Goal: Task Accomplishment & Management: Complete application form

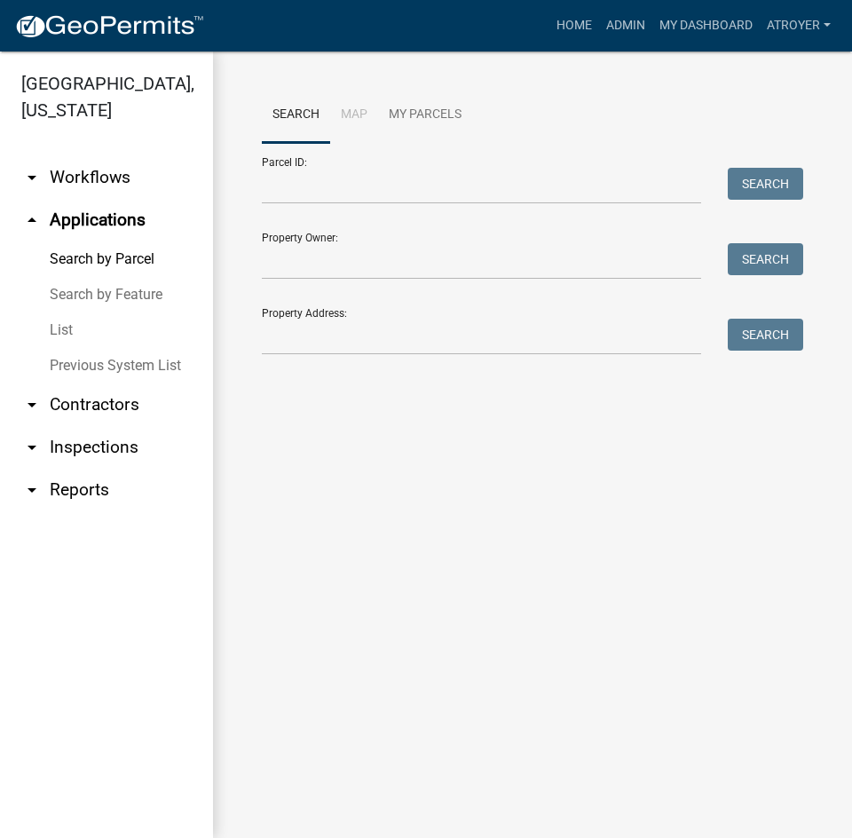
click at [88, 405] on link "arrow_drop_down Contractors" at bounding box center [106, 404] width 213 height 43
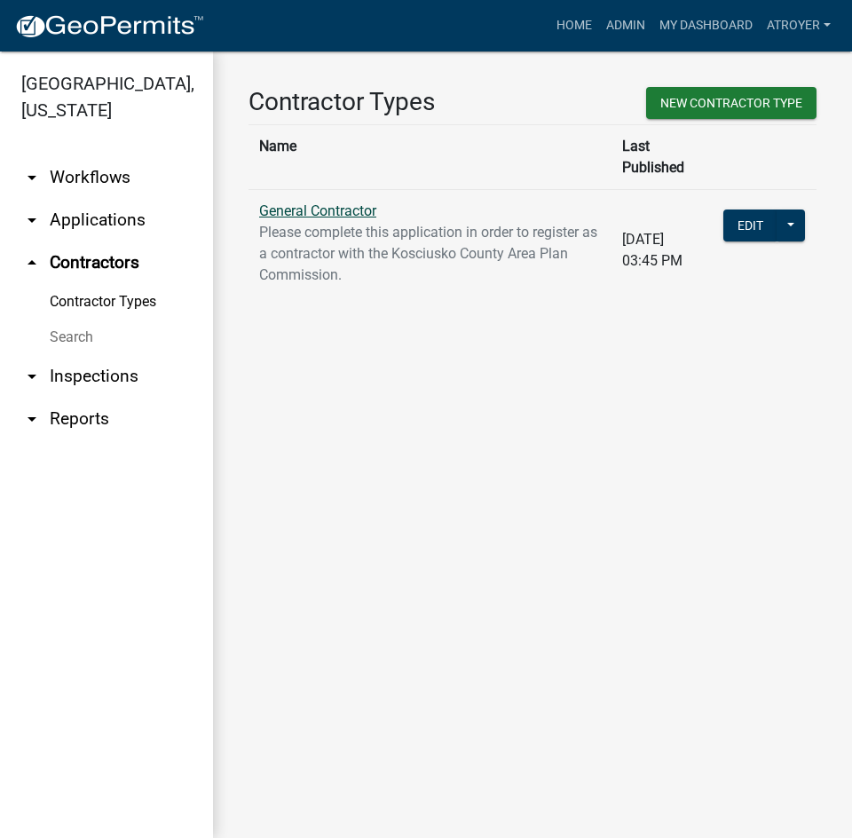
click at [337, 202] on link "General Contractor" at bounding box center [317, 210] width 117 height 17
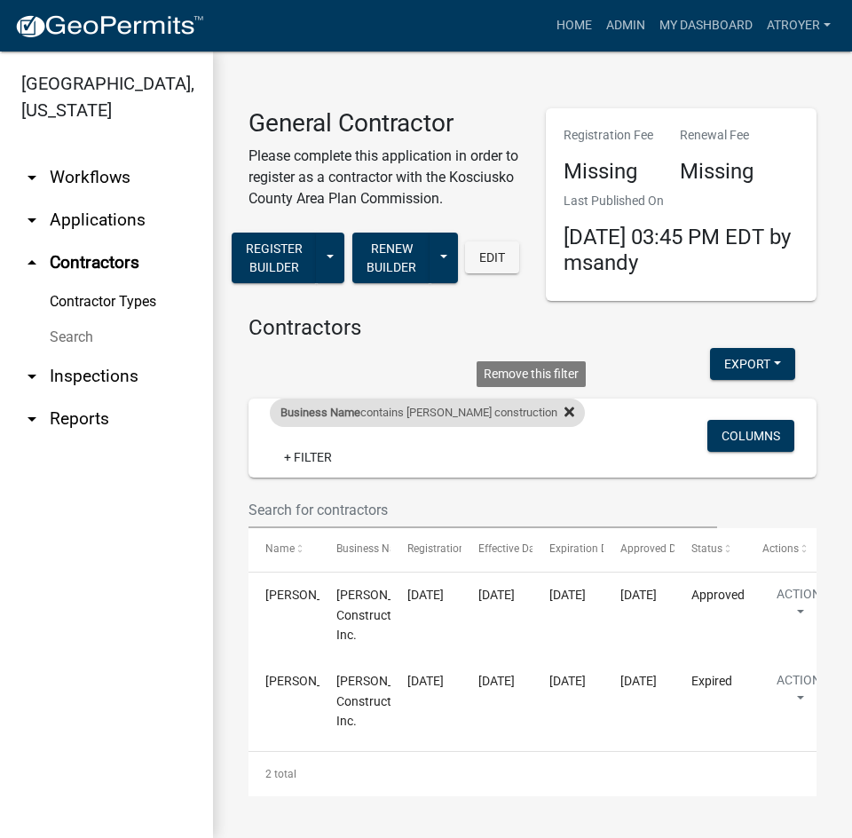
click at [564, 411] on icon at bounding box center [569, 412] width 10 height 14
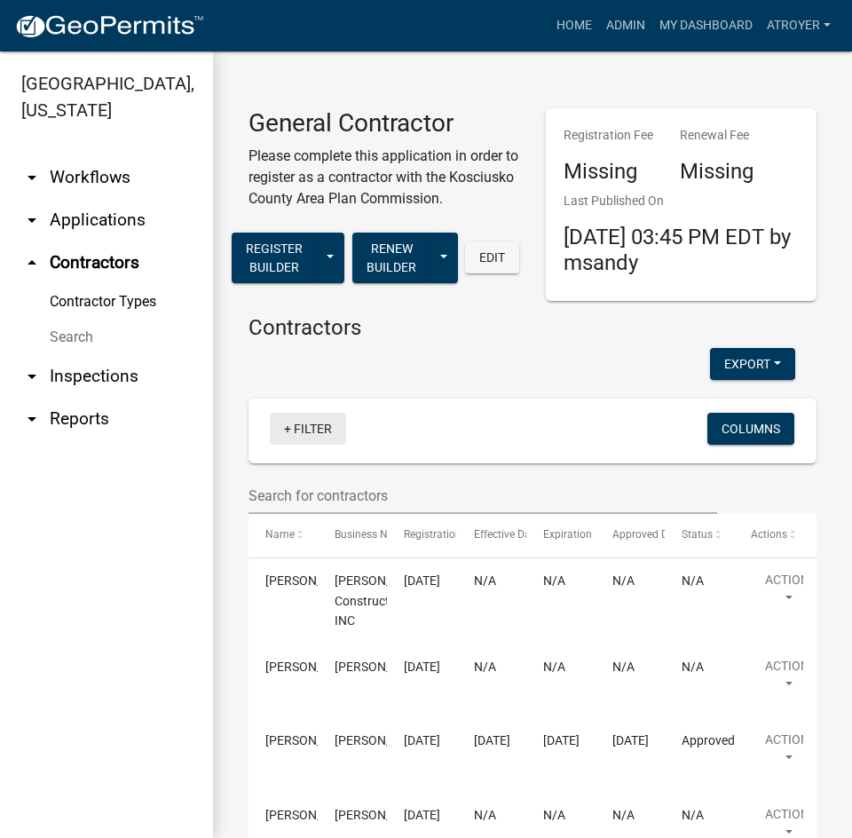
click at [315, 445] on link "+ Filter" at bounding box center [308, 429] width 76 height 32
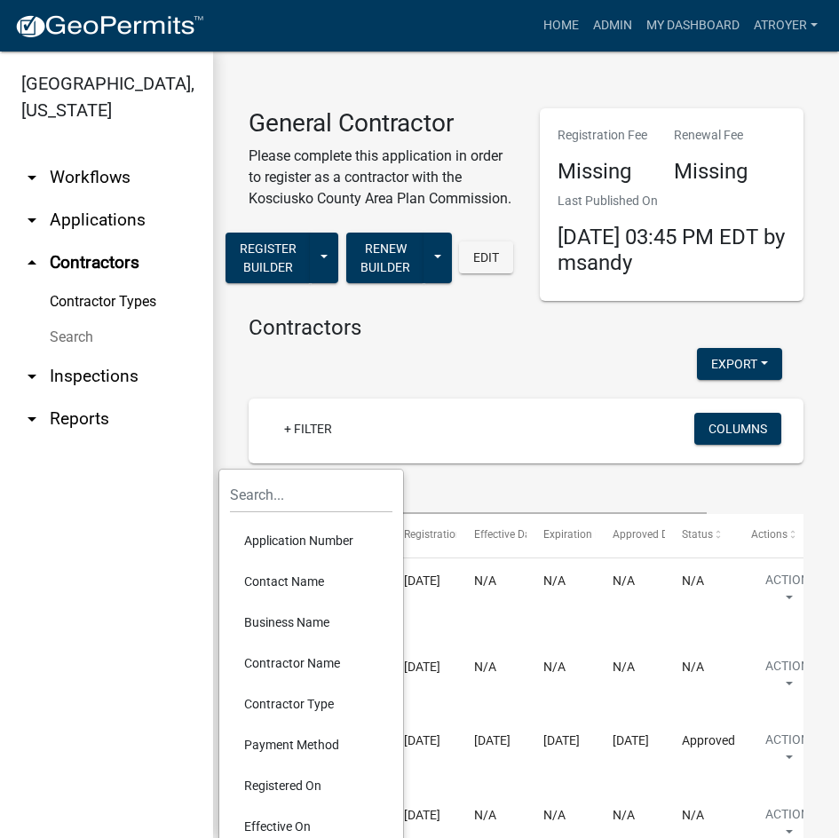
click at [303, 658] on li "Contractor Name" at bounding box center [311, 662] width 162 height 41
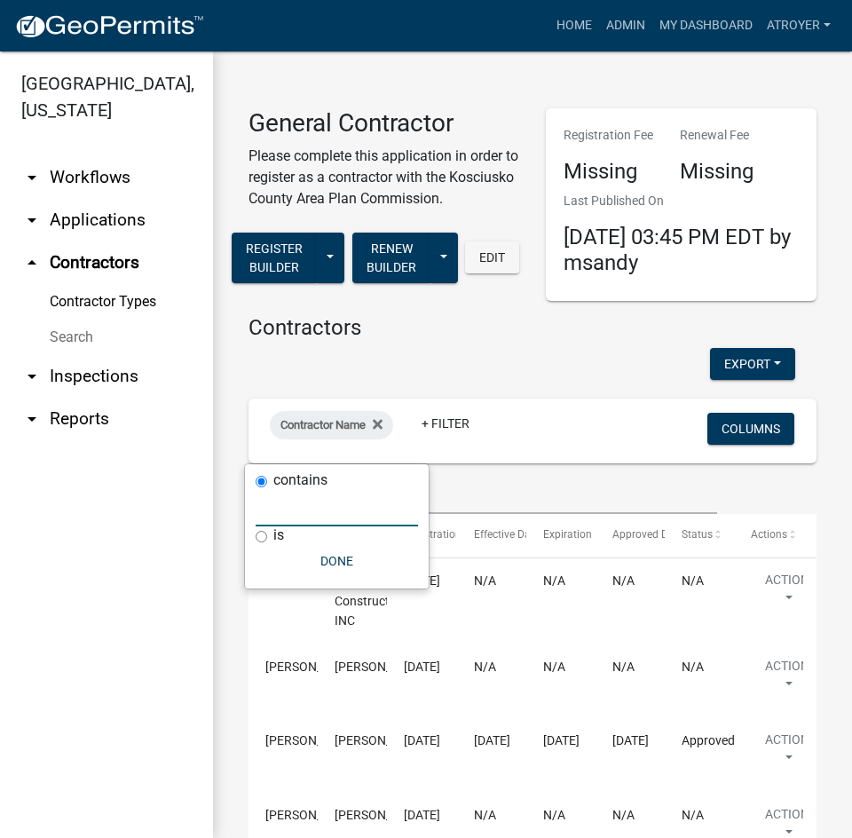
click at [343, 519] on input "text" at bounding box center [337, 508] width 162 height 36
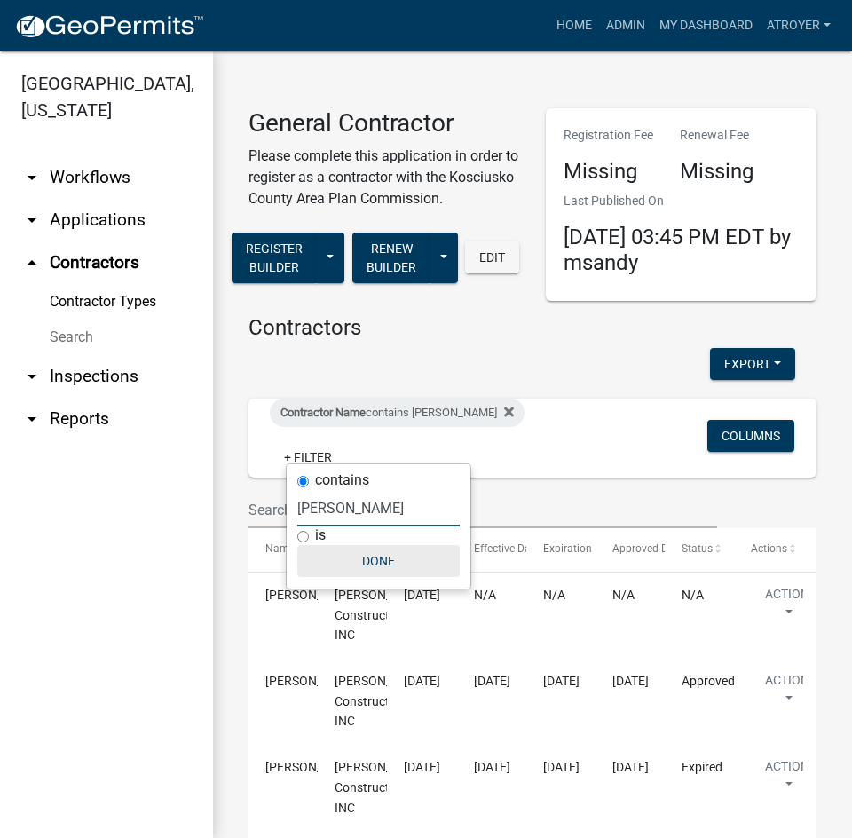
type input "coplen"
click at [367, 554] on button "Done" at bounding box center [378, 561] width 162 height 32
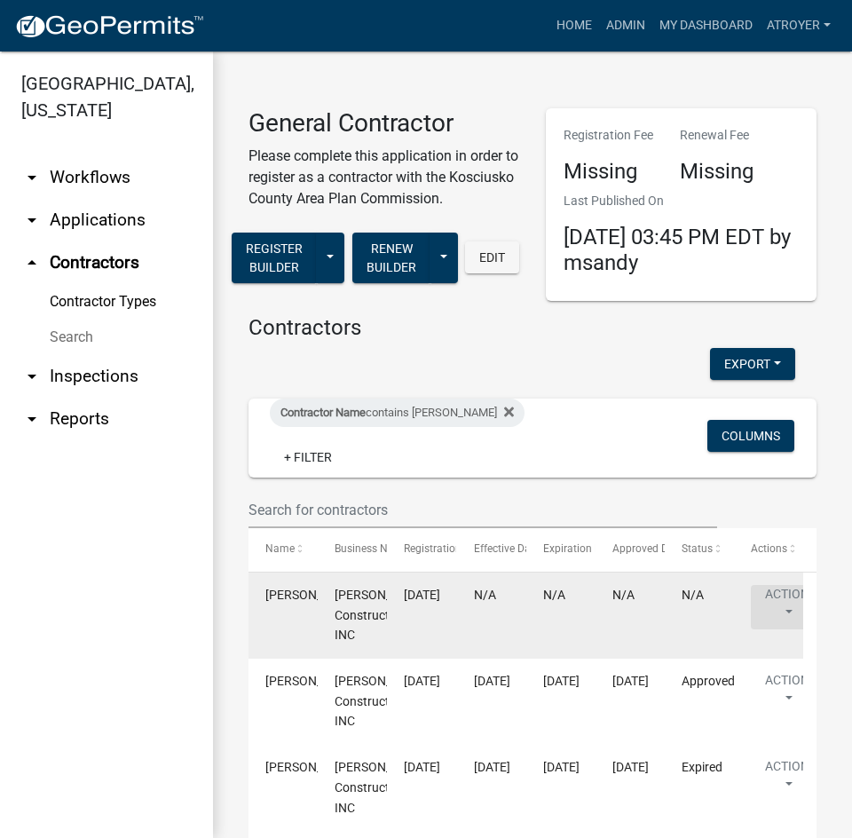
click at [784, 600] on button "Action" at bounding box center [787, 607] width 73 height 44
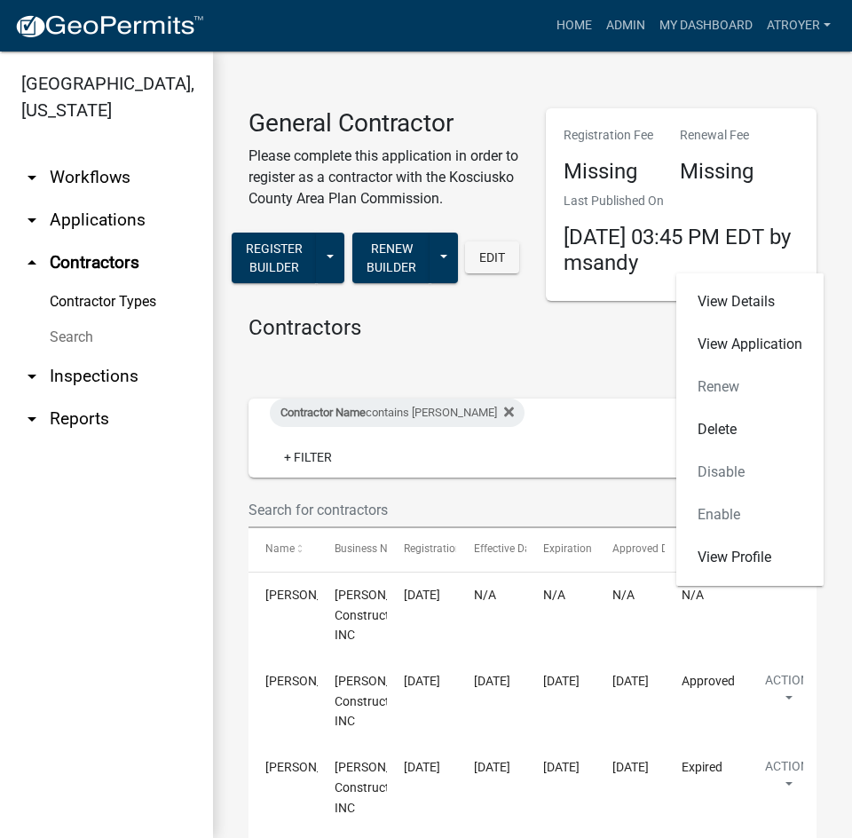
click at [727, 383] on div "View Details View Application Renew Delete Disable Enable View Profile" at bounding box center [749, 429] width 147 height 312
click at [728, 386] on div "View Details View Application Renew Delete Disable Enable View Profile" at bounding box center [749, 429] width 147 height 312
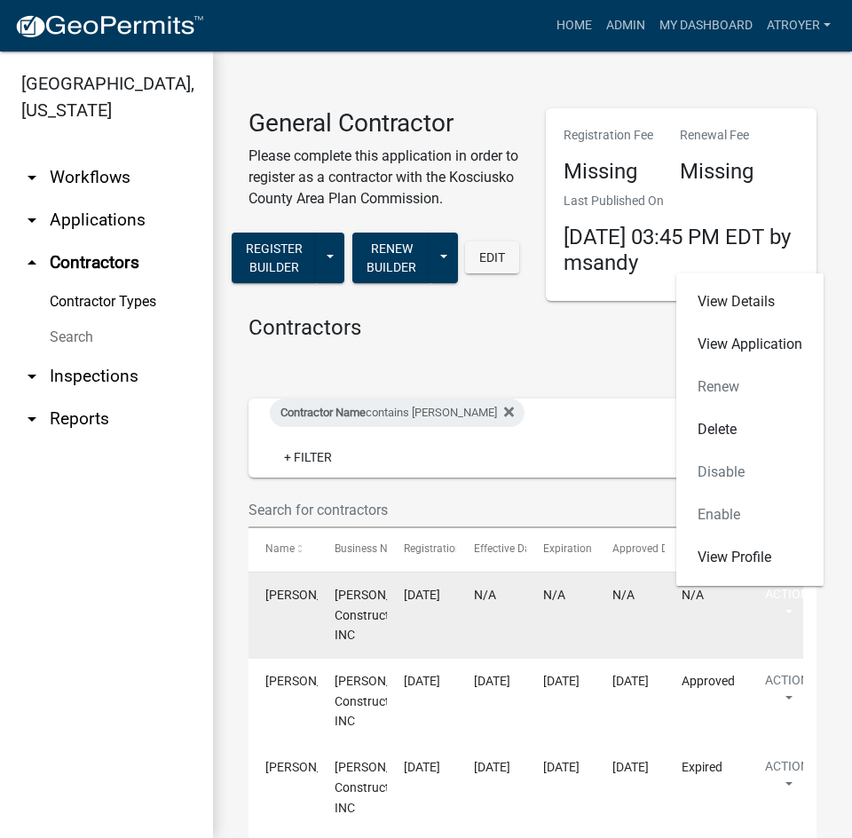
click at [285, 605] on div "doug harvey" at bounding box center [282, 595] width 35 height 20
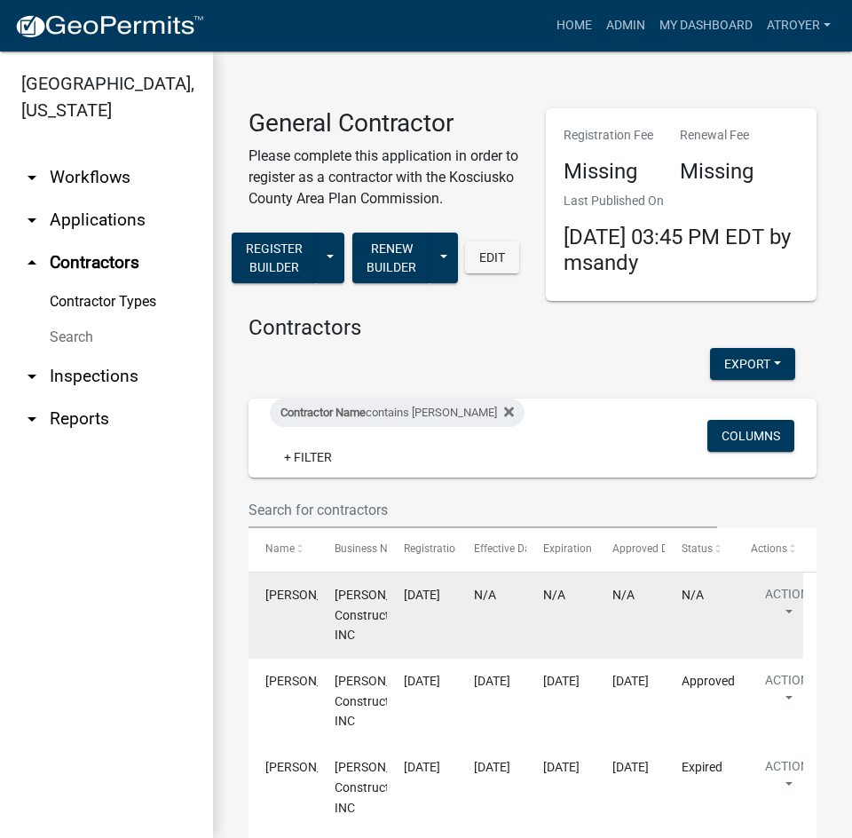
click at [286, 602] on span "doug harvey" at bounding box center [312, 594] width 95 height 14
click at [791, 593] on button "Action" at bounding box center [787, 607] width 73 height 44
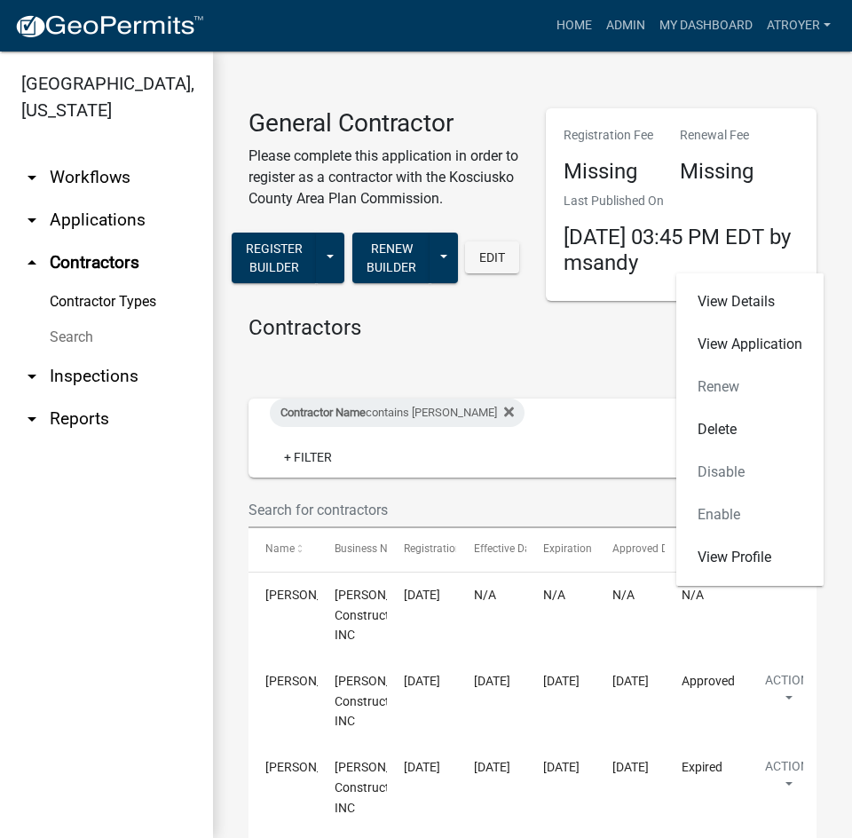
click at [729, 386] on div "View Details View Application Renew Delete Disable Enable View Profile" at bounding box center [749, 429] width 147 height 312
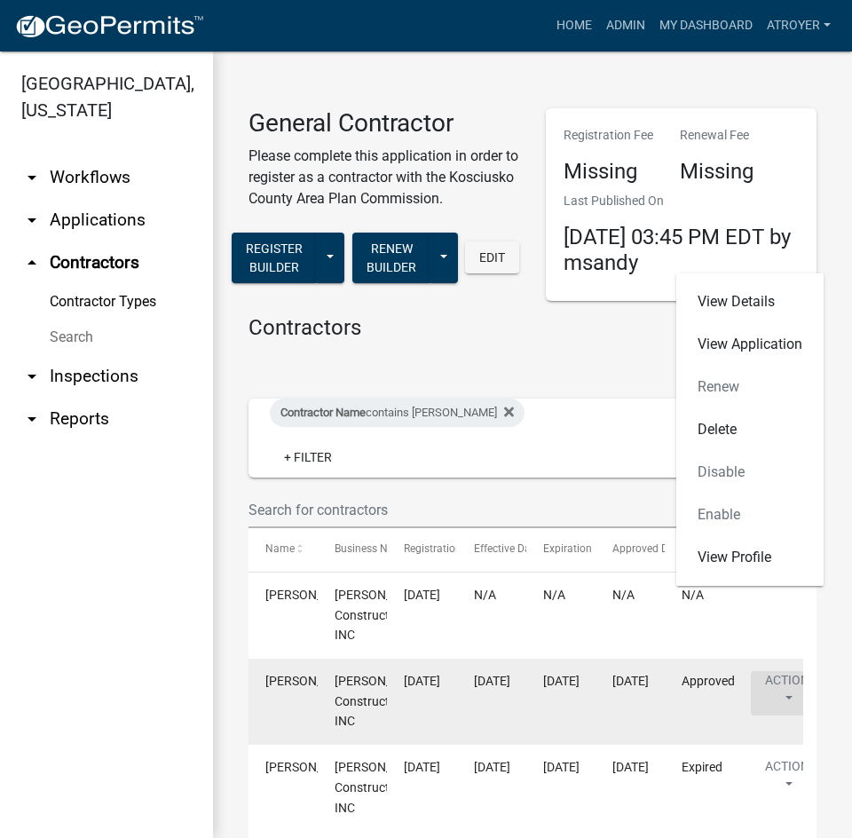
click at [782, 683] on button "Action" at bounding box center [787, 693] width 73 height 44
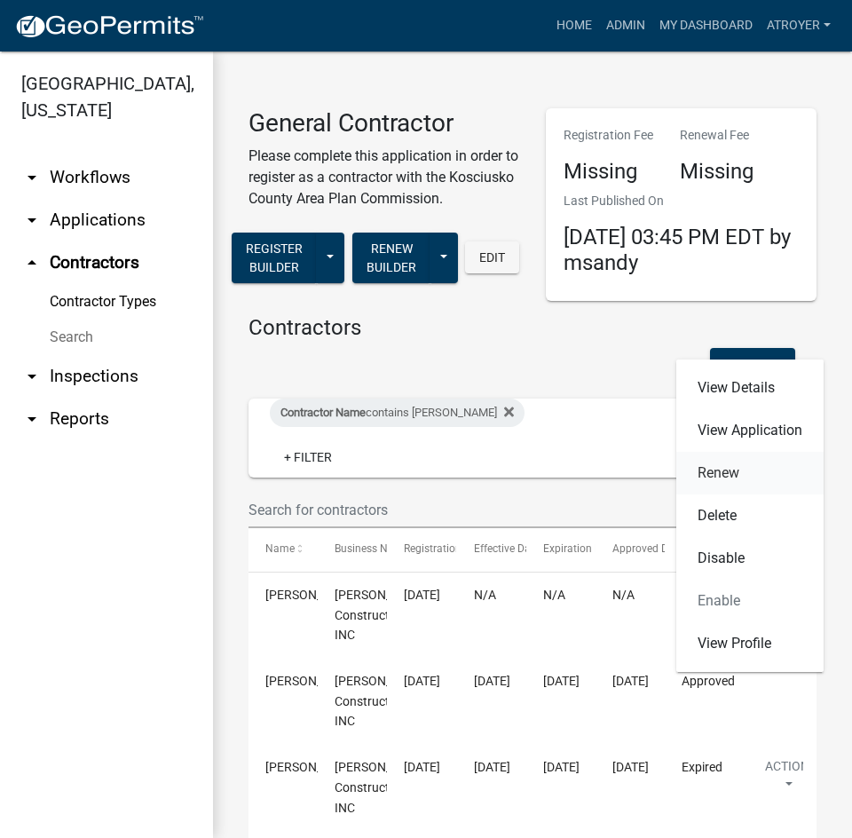
click at [724, 479] on link "Renew" at bounding box center [749, 473] width 147 height 43
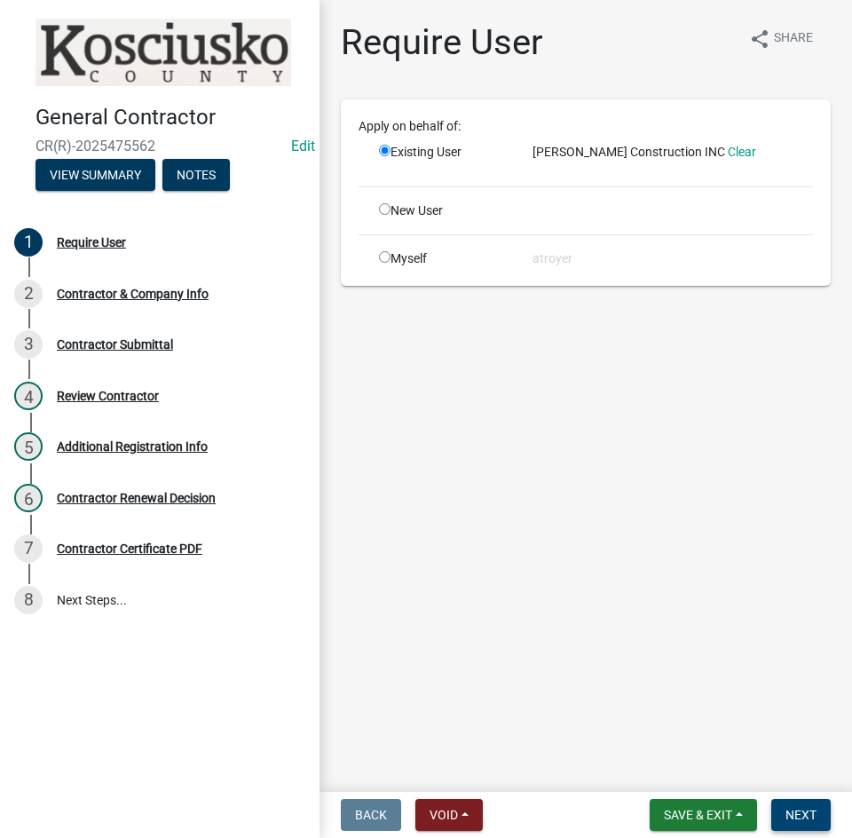
click at [788, 815] on span "Next" at bounding box center [800, 815] width 31 height 14
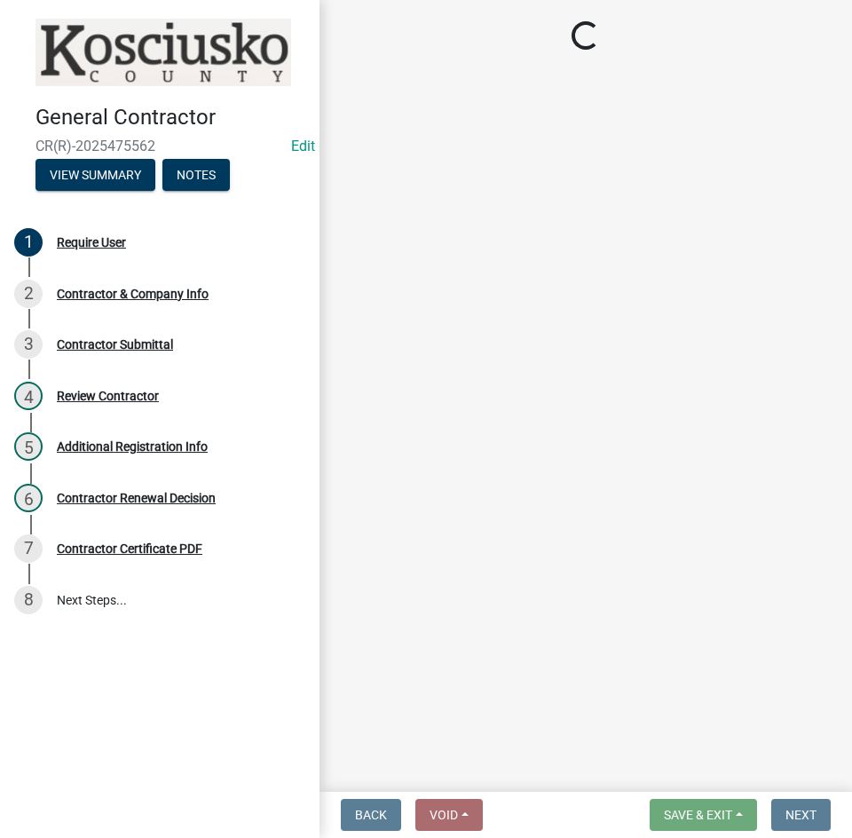
select select "IN"
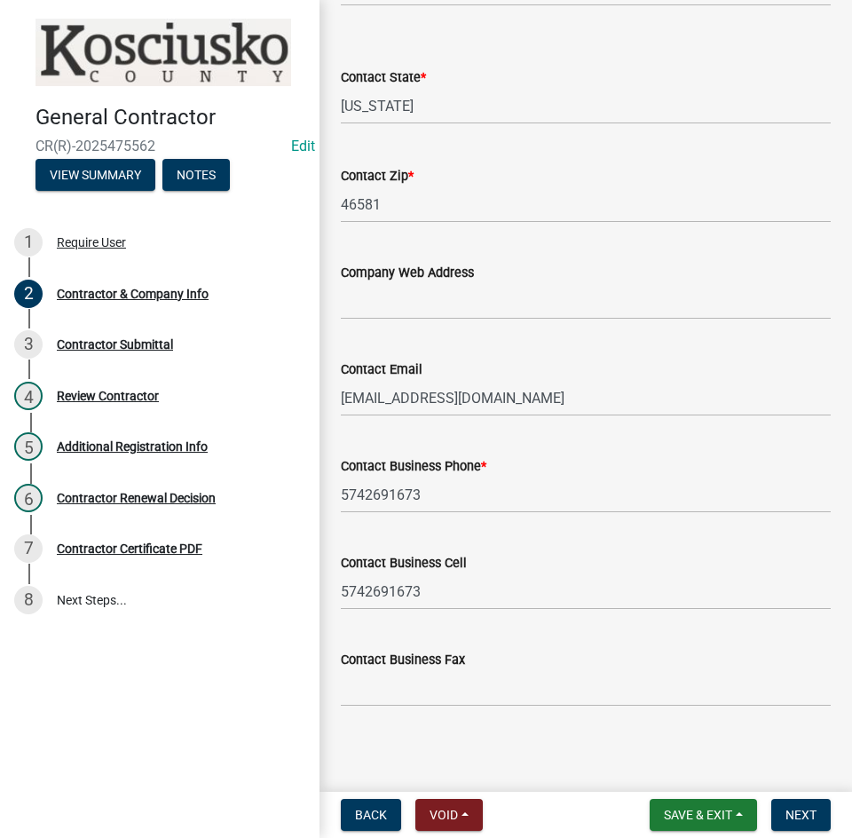
scroll to position [804, 0]
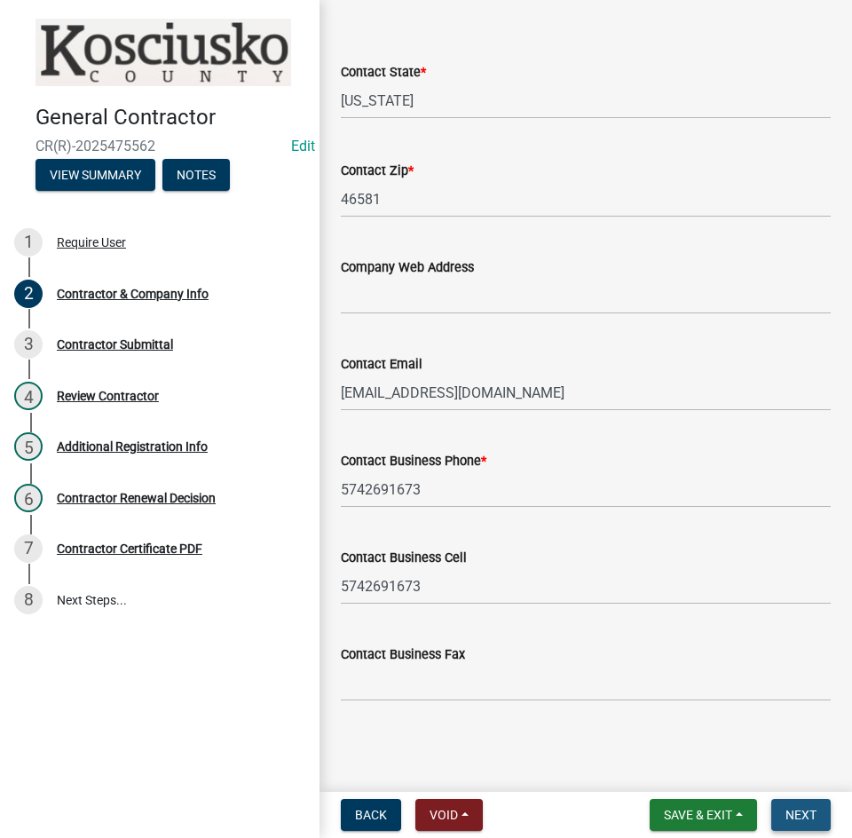
click at [803, 815] on span "Next" at bounding box center [800, 815] width 31 height 14
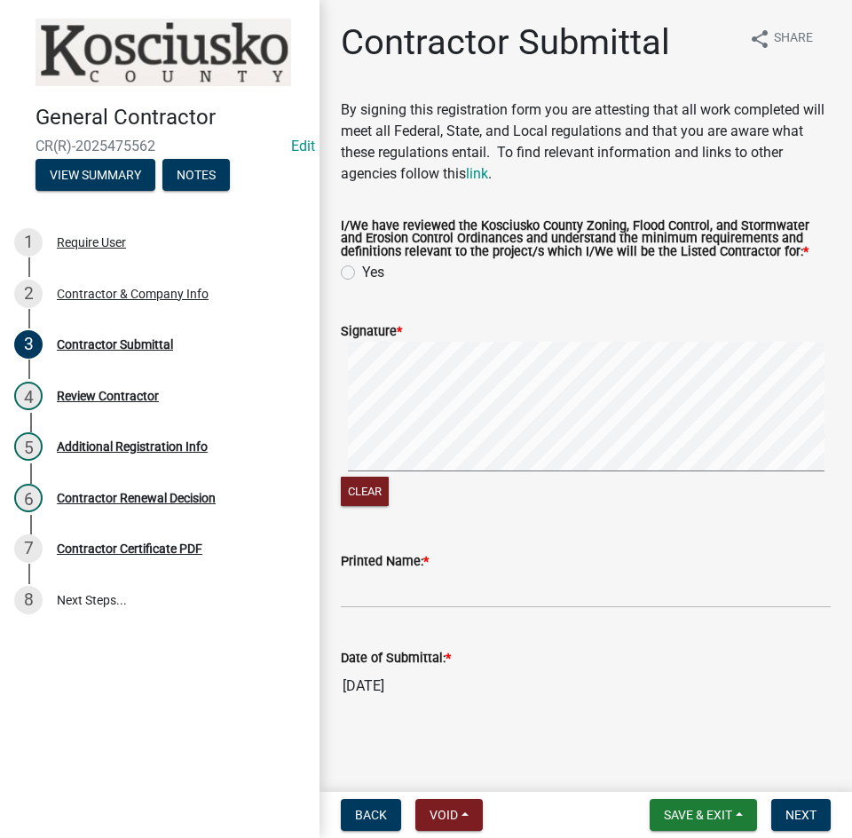
click at [362, 274] on label "Yes" at bounding box center [373, 272] width 22 height 21
click at [362, 273] on input "Yes" at bounding box center [368, 268] width 12 height 12
radio input "true"
click at [488, 595] on input "Printed Name: *" at bounding box center [586, 589] width 490 height 36
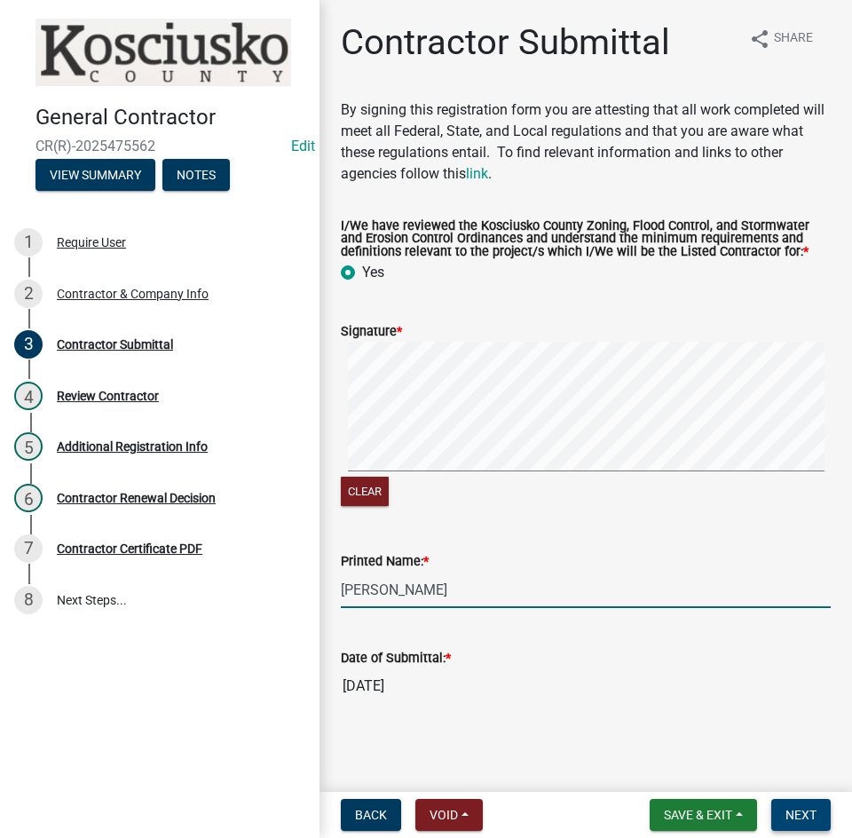
type input "Doug Harvey"
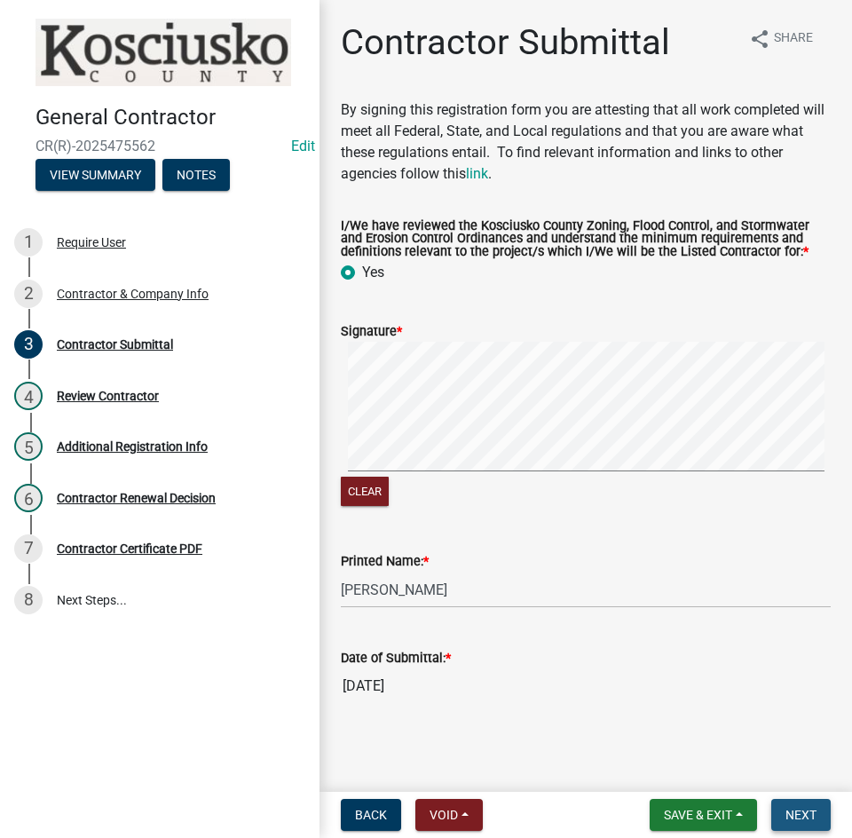
click at [795, 810] on span "Next" at bounding box center [800, 815] width 31 height 14
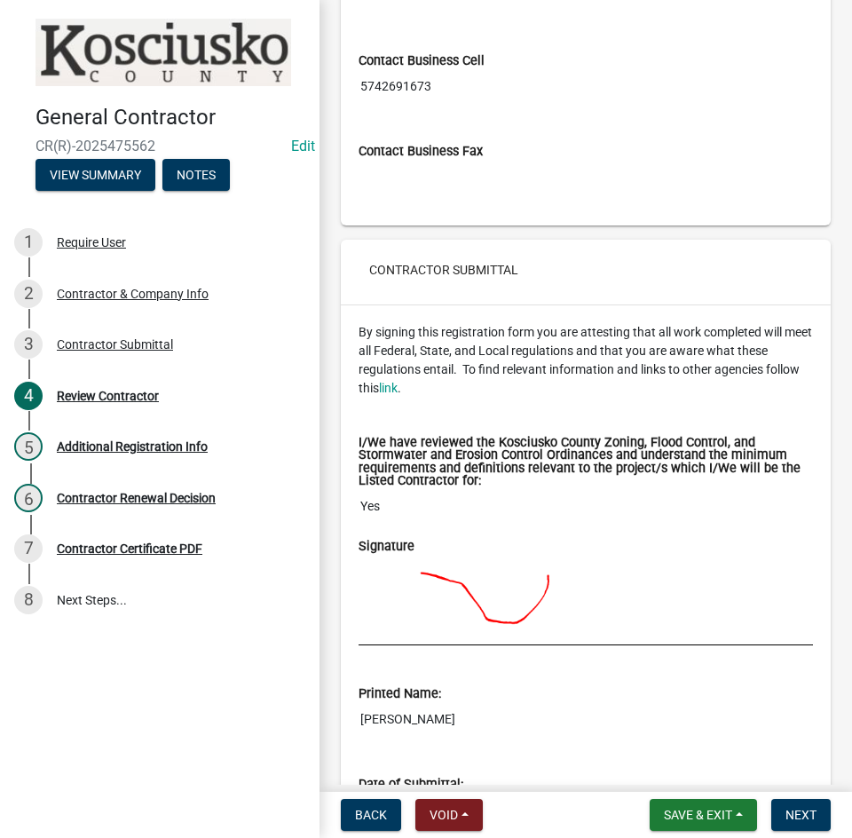
scroll to position [1386, 0]
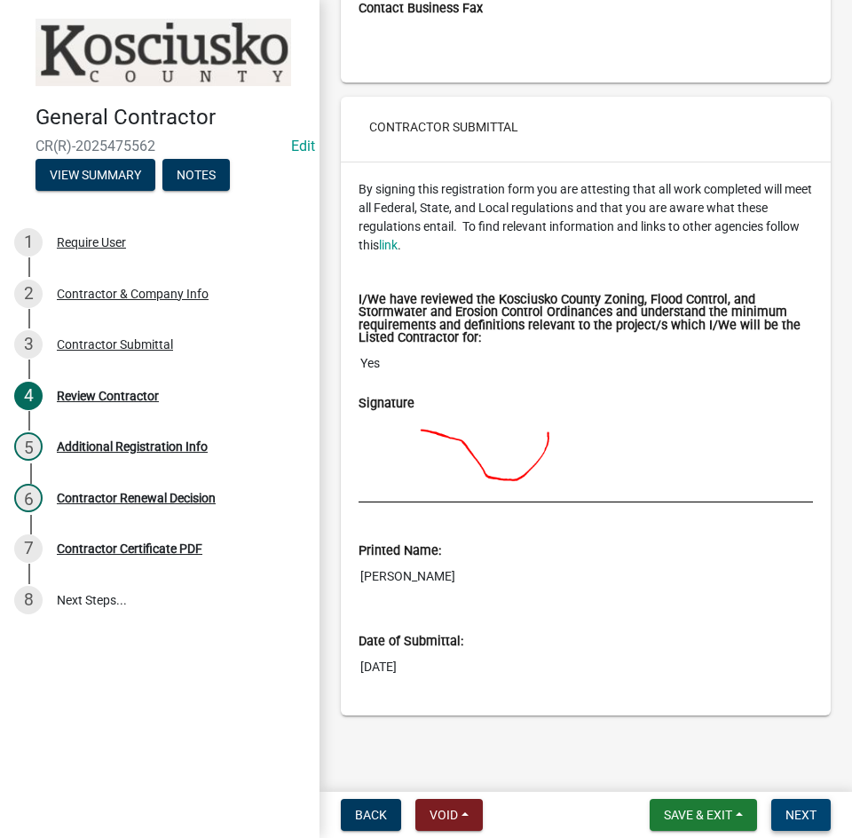
click at [802, 811] on span "Next" at bounding box center [800, 815] width 31 height 14
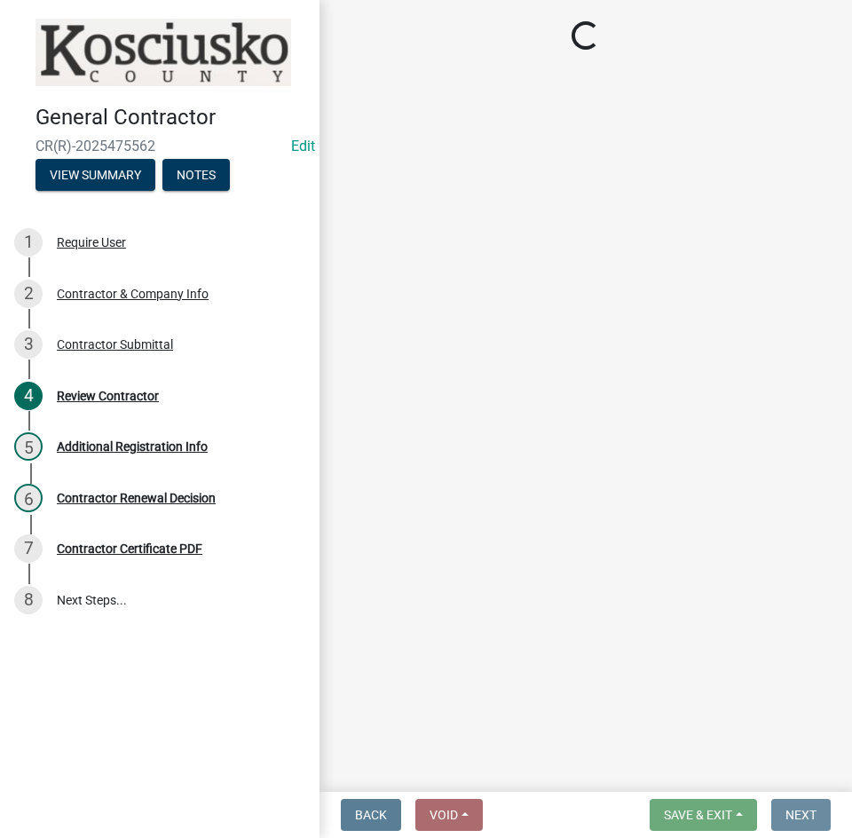
scroll to position [0, 0]
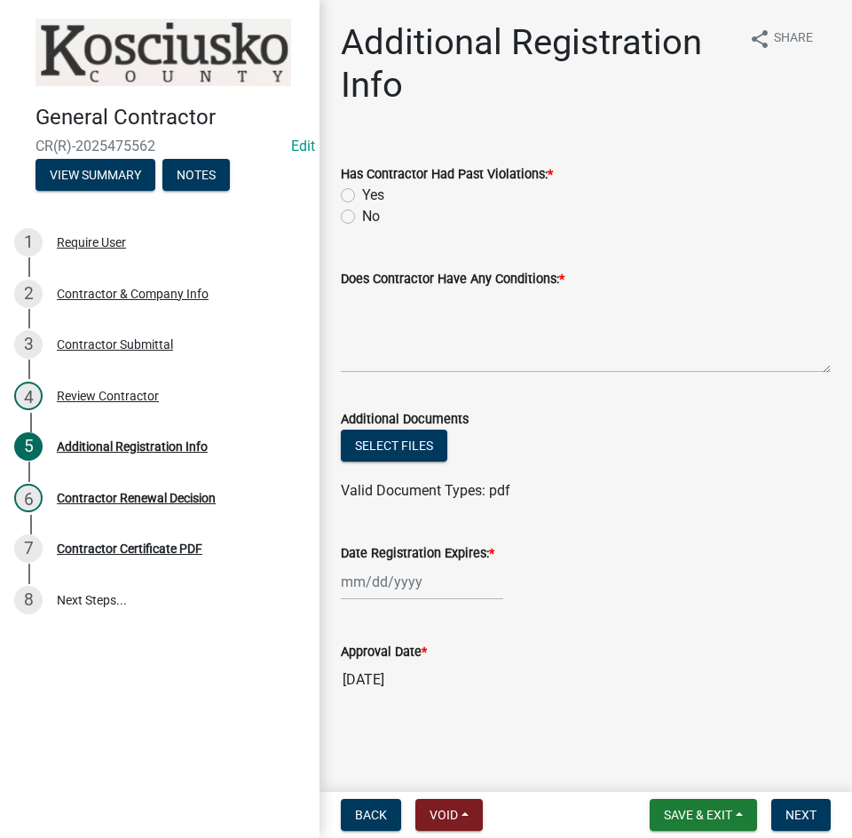
click at [362, 215] on label "No" at bounding box center [371, 216] width 18 height 21
click at [362, 215] on input "No" at bounding box center [368, 212] width 12 height 12
radio input "true"
click at [377, 336] on textarea "Does Contractor Have Any Conditions: *" at bounding box center [586, 330] width 490 height 83
type textarea "no"
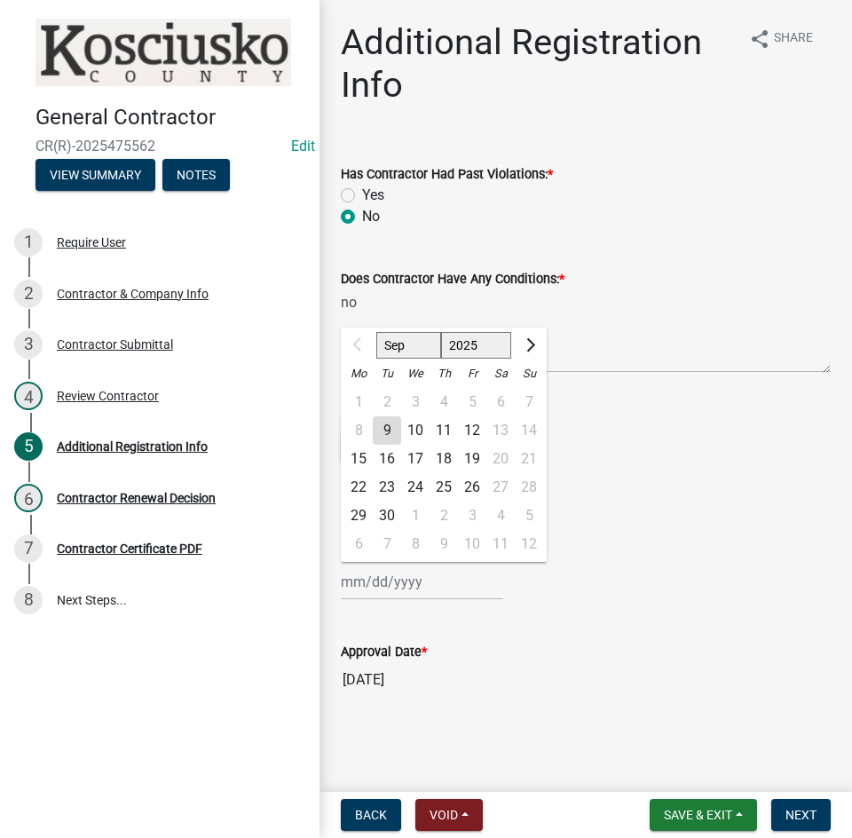
click at [443, 591] on div "Sep Oct Nov Dec 2025 2026 2027 2028 2029 2030 2031 2032 2033 2034 2035 2036 203…" at bounding box center [422, 581] width 162 height 36
click at [489, 339] on select "2025 2026 2027 2028 2029 2030 2031 2032 2033 2034 2035 2036 2037 2038 2039 2040…" at bounding box center [476, 345] width 71 height 27
select select "2026"
click at [441, 332] on select "2025 2026 2027 2028 2029 2030 2031 2032 2033 2034 2035 2036 2037 2038 2039 2040…" at bounding box center [476, 345] width 71 height 27
click at [414, 427] on div "9" at bounding box center [415, 430] width 28 height 28
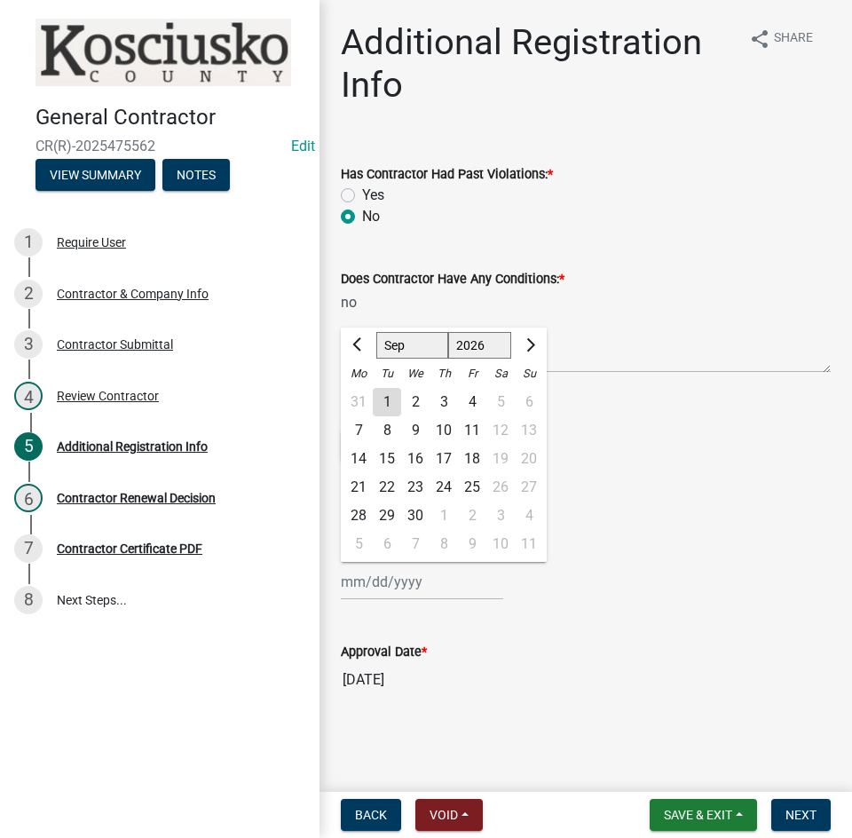
type input "09/09/2026"
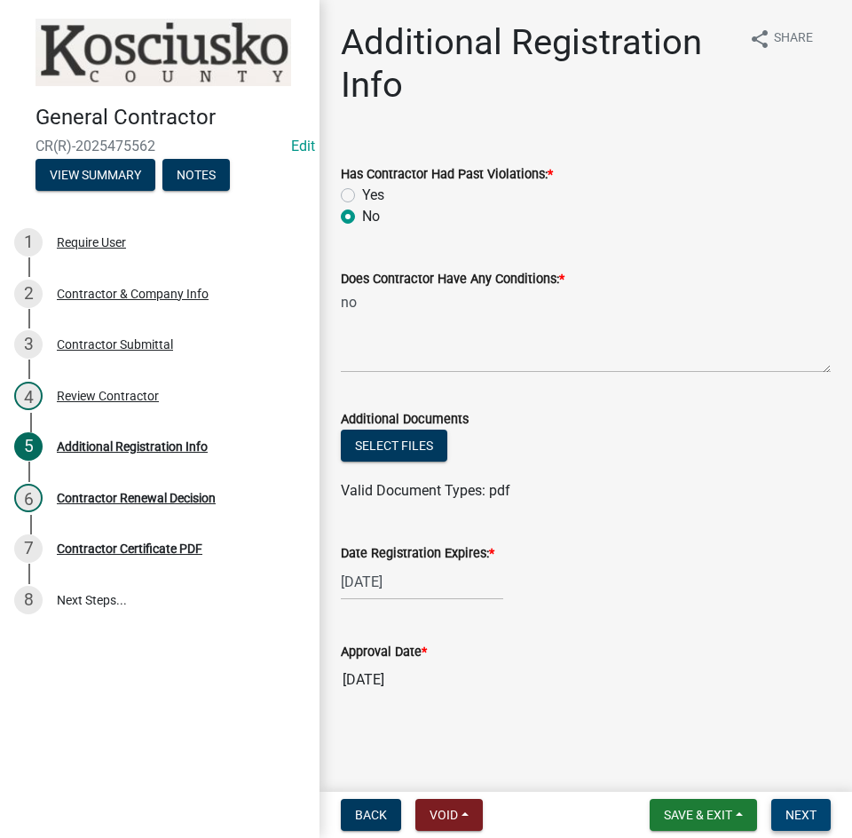
click at [796, 808] on span "Next" at bounding box center [800, 815] width 31 height 14
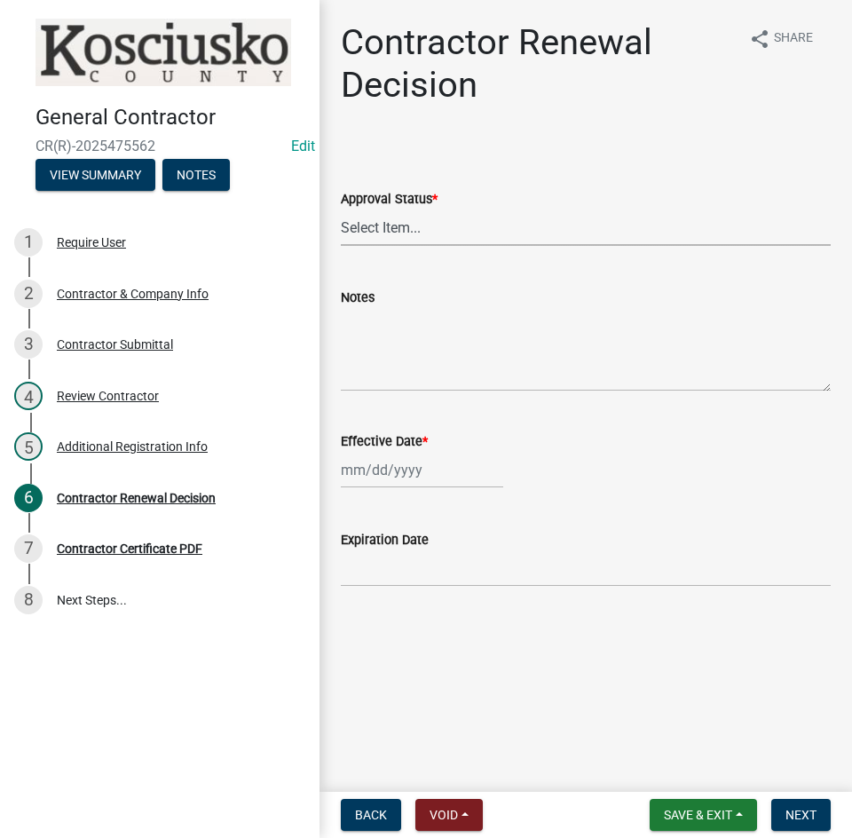
click at [429, 229] on select "Select Item... Approved Denied" at bounding box center [586, 227] width 490 height 36
click at [341, 209] on select "Select Item... Approved Denied" at bounding box center [586, 227] width 490 height 36
select select "30db8998-795d-4bbe-8e49-f1ade8865815"
click at [445, 472] on div at bounding box center [422, 470] width 162 height 36
select select "9"
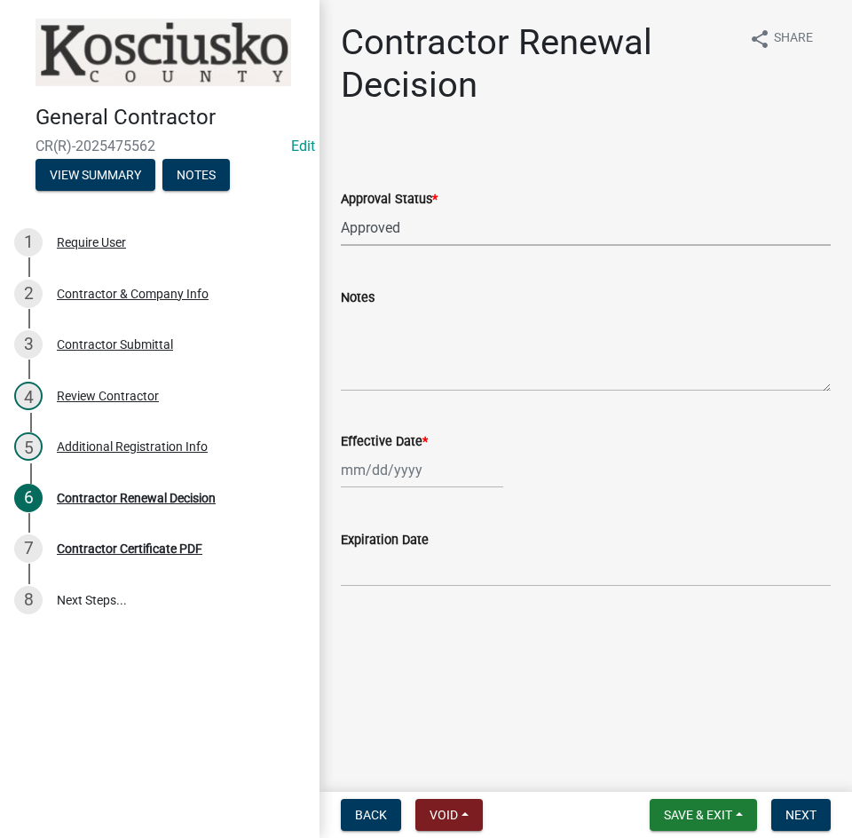
select select "2025"
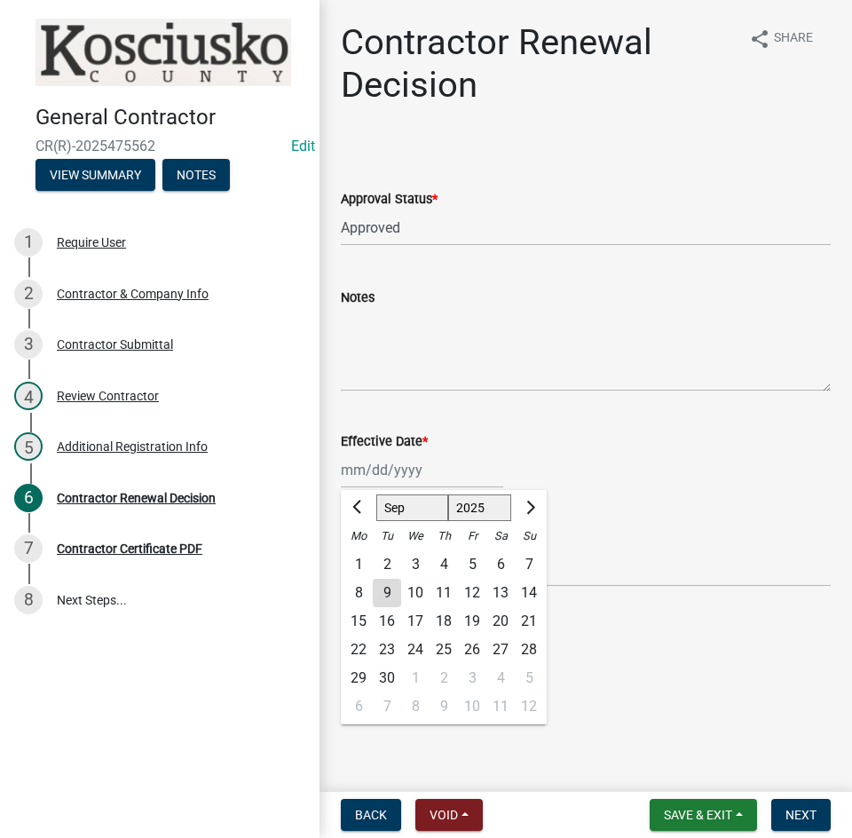
click at [382, 594] on div "9" at bounding box center [387, 593] width 28 height 28
type input "09/09/2025"
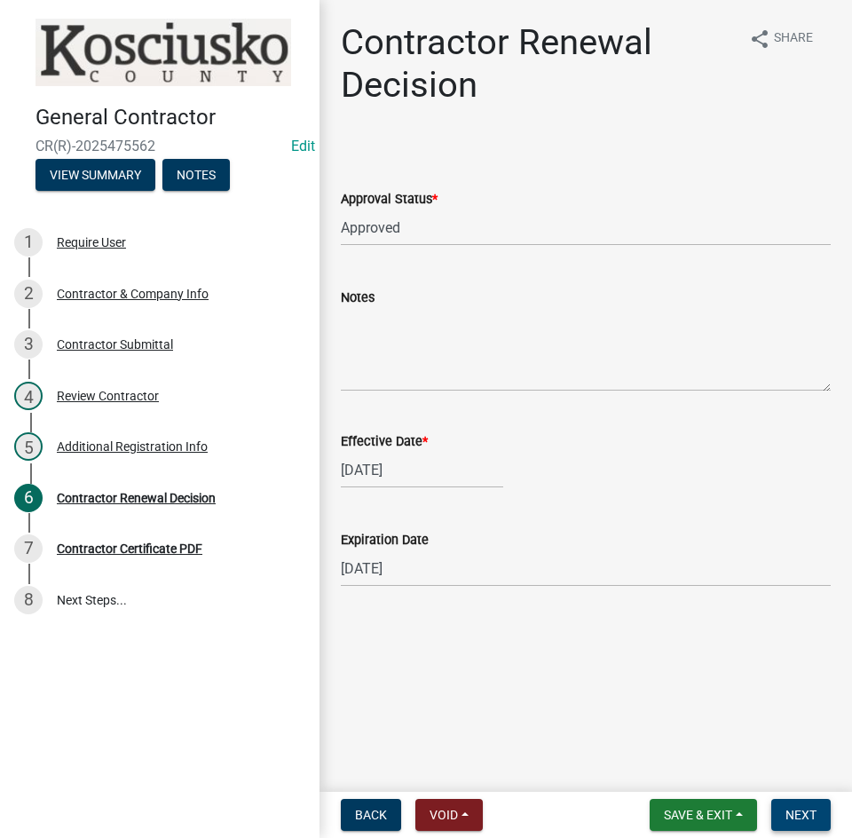
click at [800, 816] on span "Next" at bounding box center [800, 815] width 31 height 14
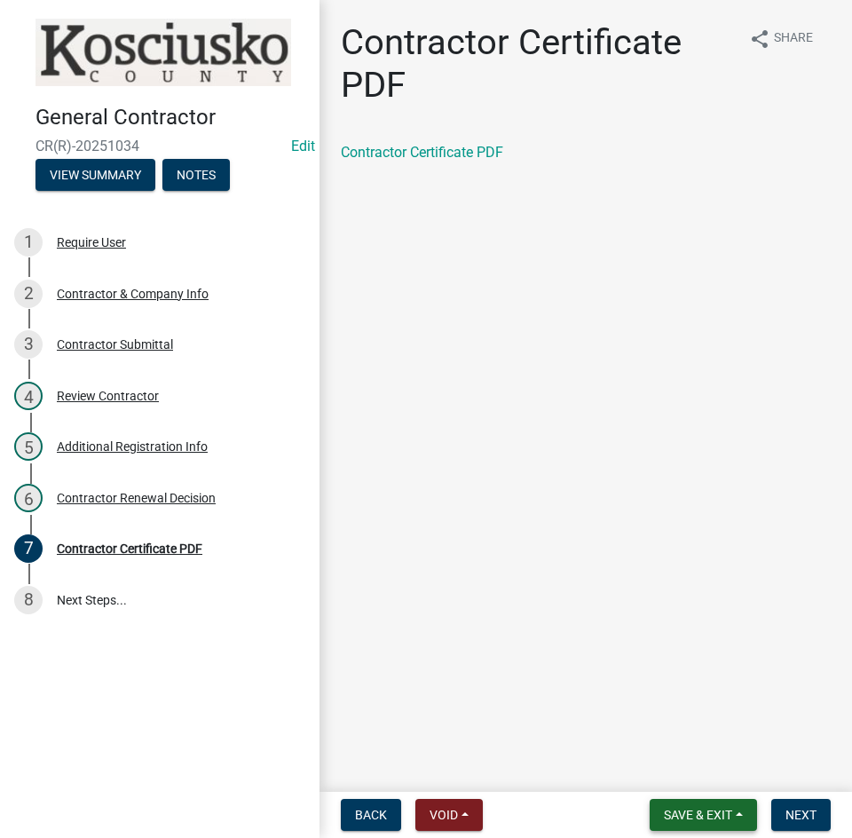
click at [697, 811] on span "Save & Exit" at bounding box center [698, 815] width 68 height 14
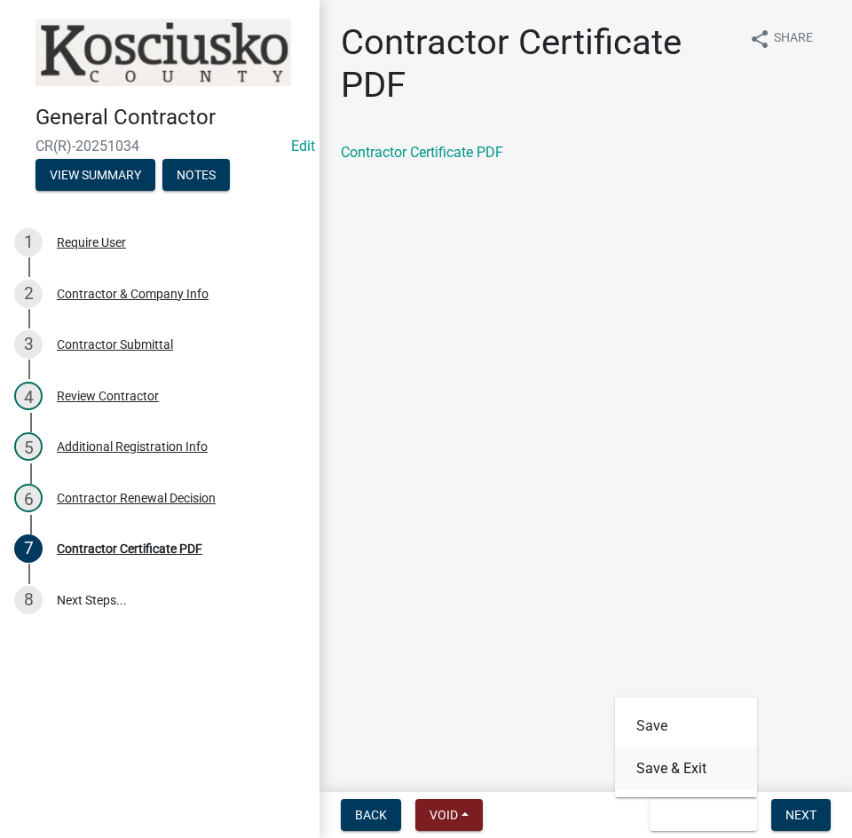
click at [677, 764] on button "Save & Exit" at bounding box center [686, 768] width 142 height 43
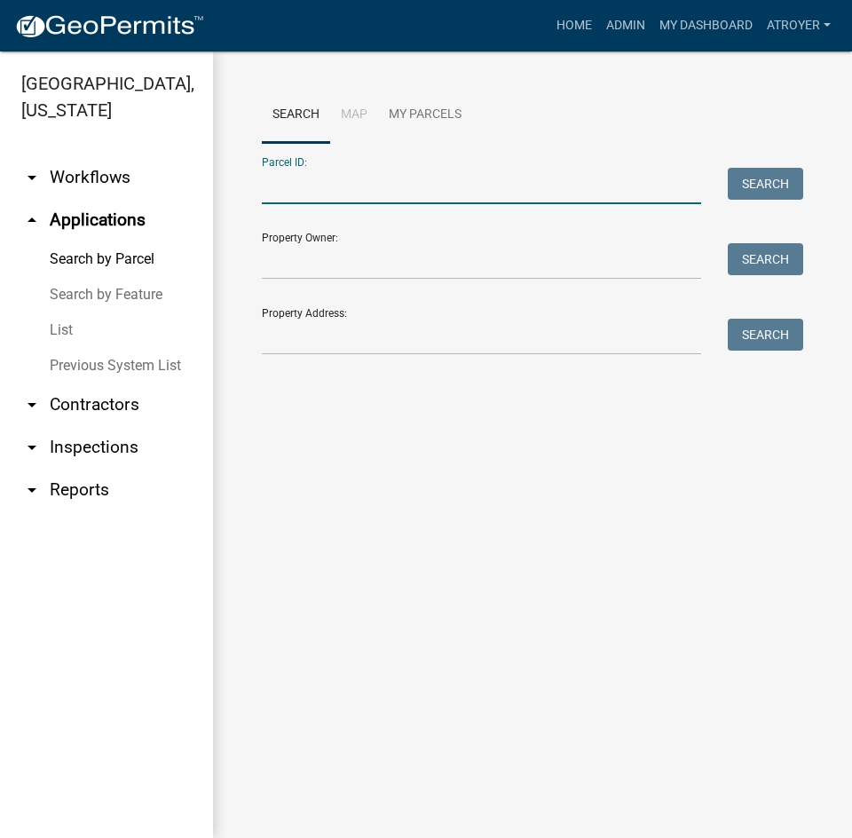
click at [351, 195] on input "Parcel ID:" at bounding box center [481, 186] width 439 height 36
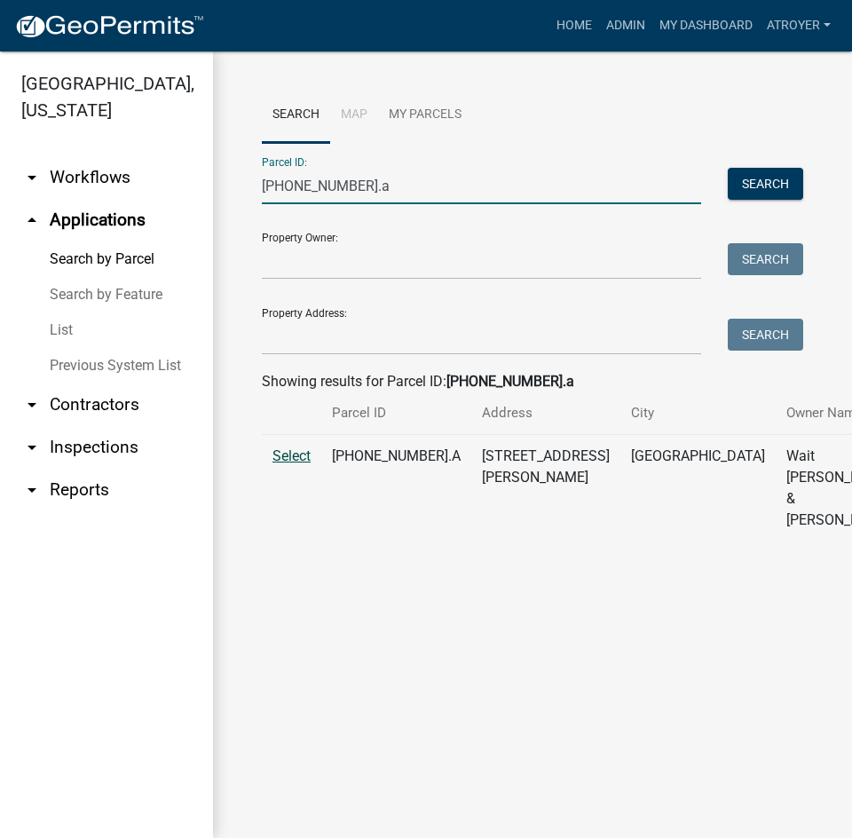
type input "007-055-066.a"
click at [300, 464] on span "Select" at bounding box center [291, 455] width 38 height 17
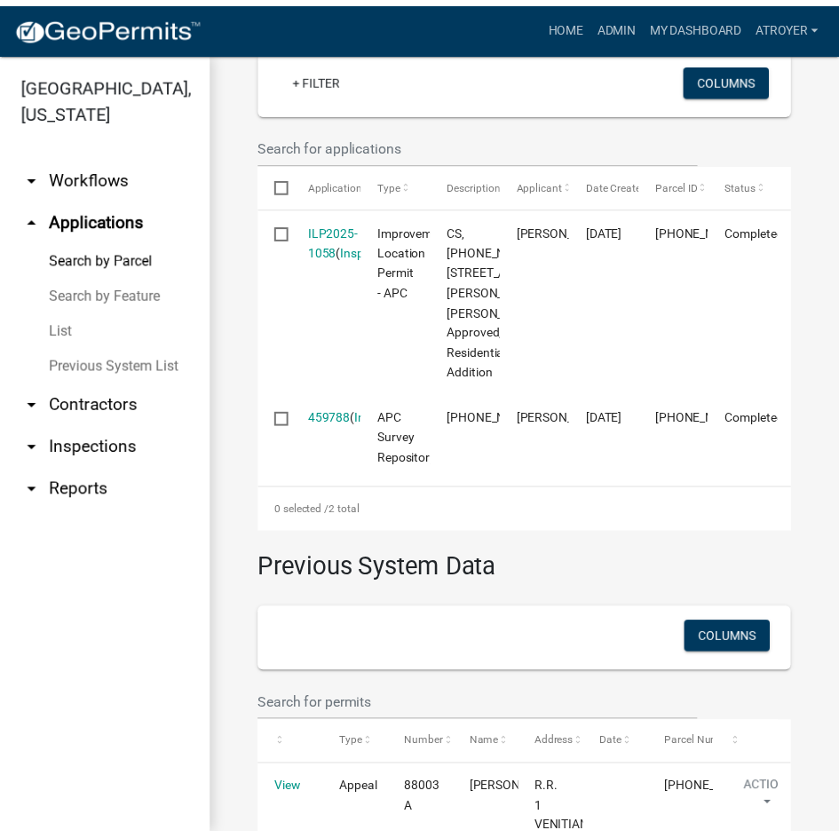
scroll to position [621, 0]
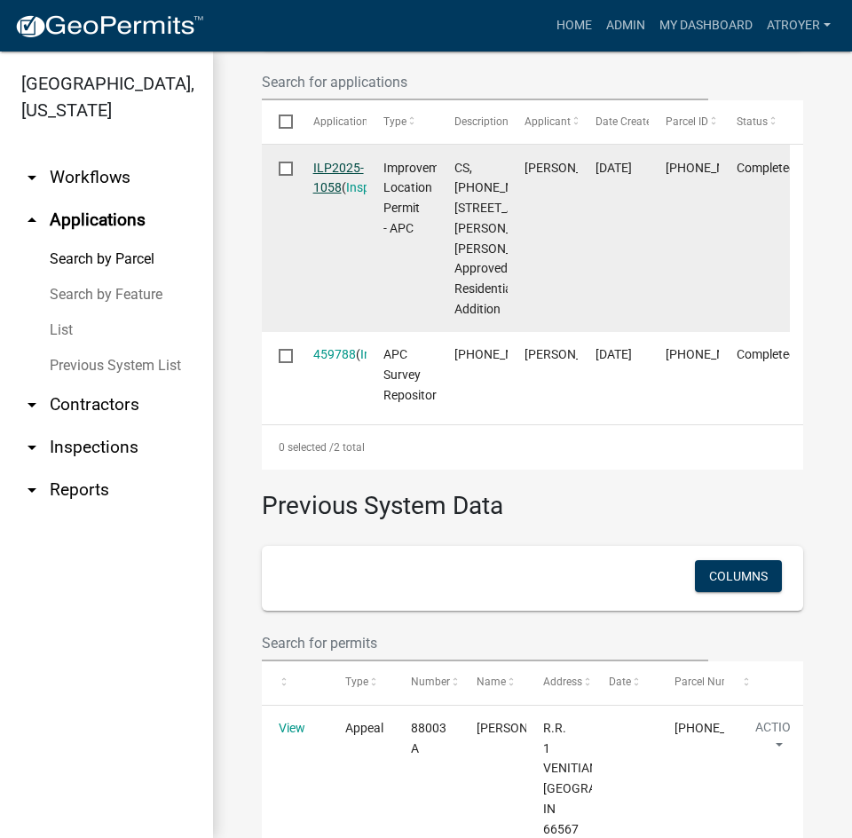
click at [338, 195] on link "ILP2025-1058" at bounding box center [338, 178] width 51 height 35
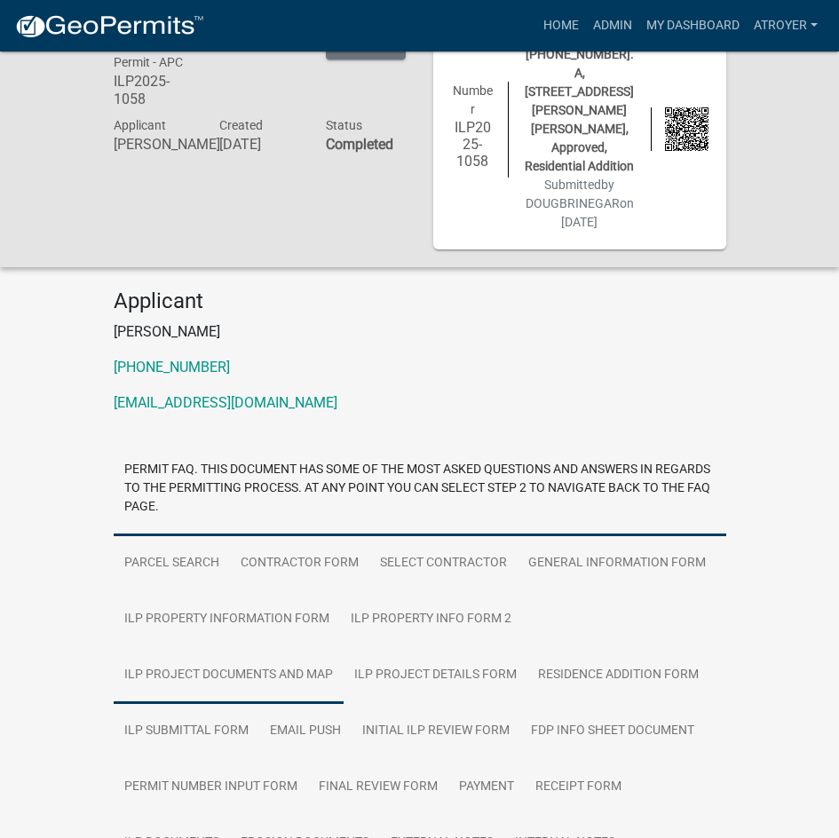
scroll to position [173, 0]
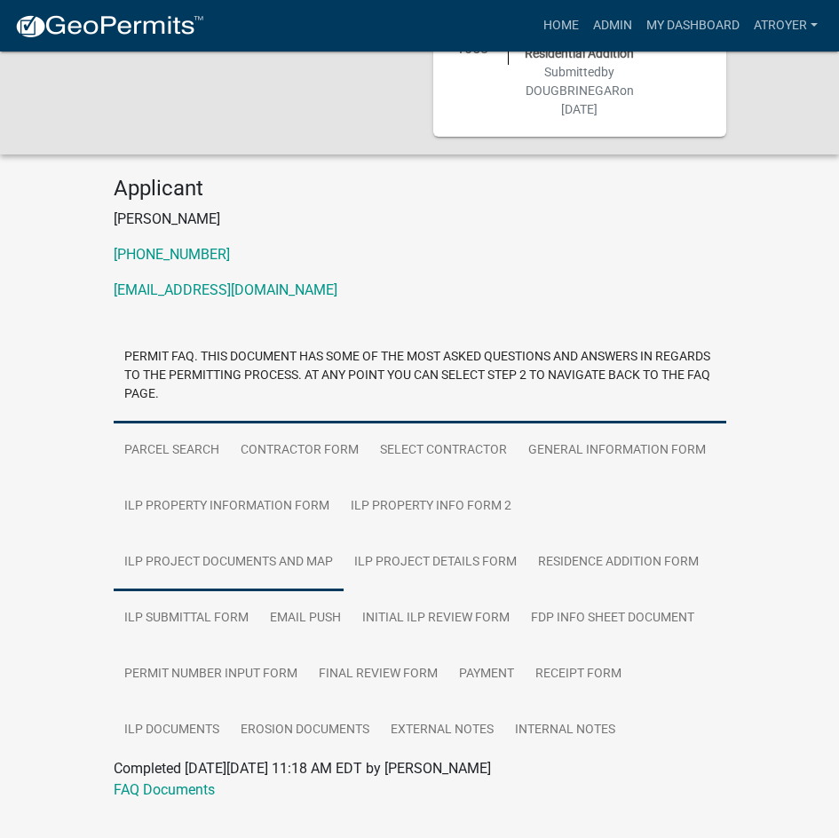
click at [222, 534] on link "ILP Project Documents and Map" at bounding box center [229, 562] width 230 height 57
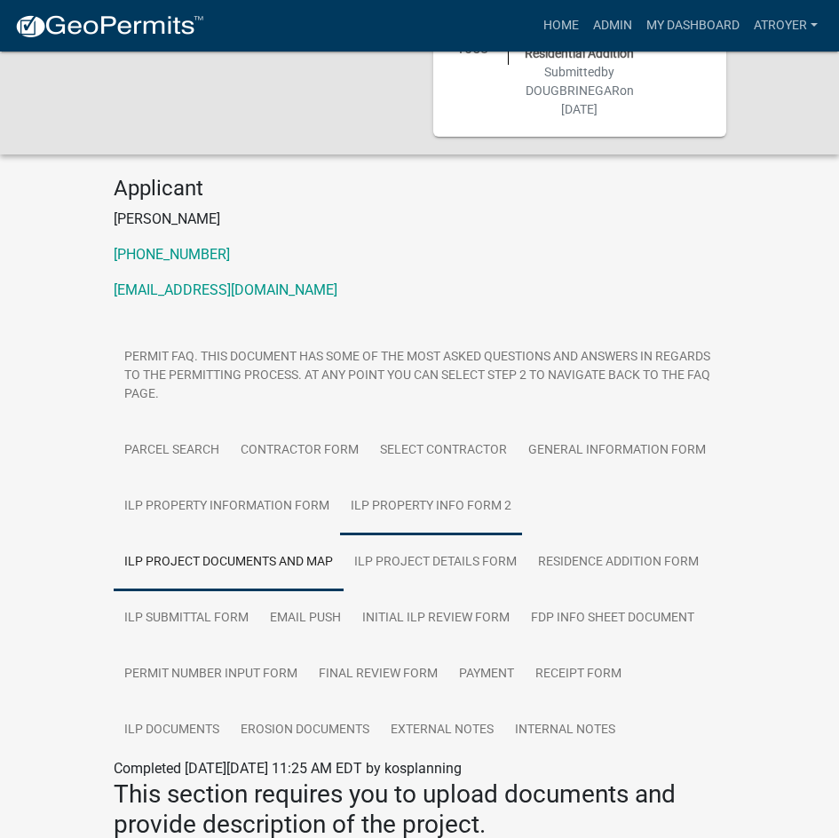
click at [403, 478] on link "ILP Property Info Form 2" at bounding box center [431, 506] width 182 height 57
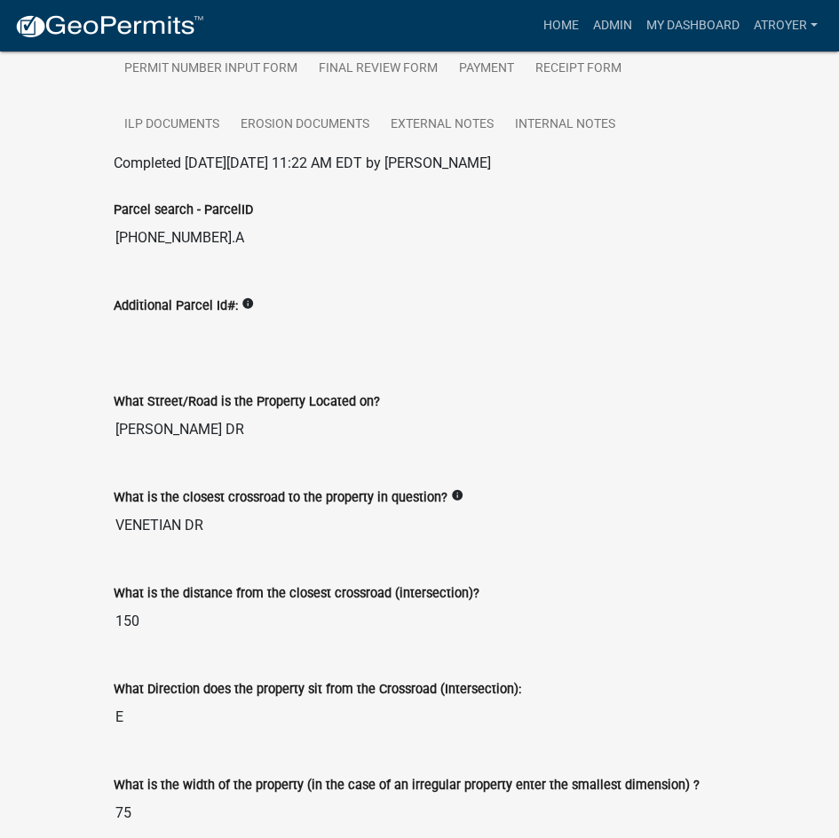
scroll to position [794, 0]
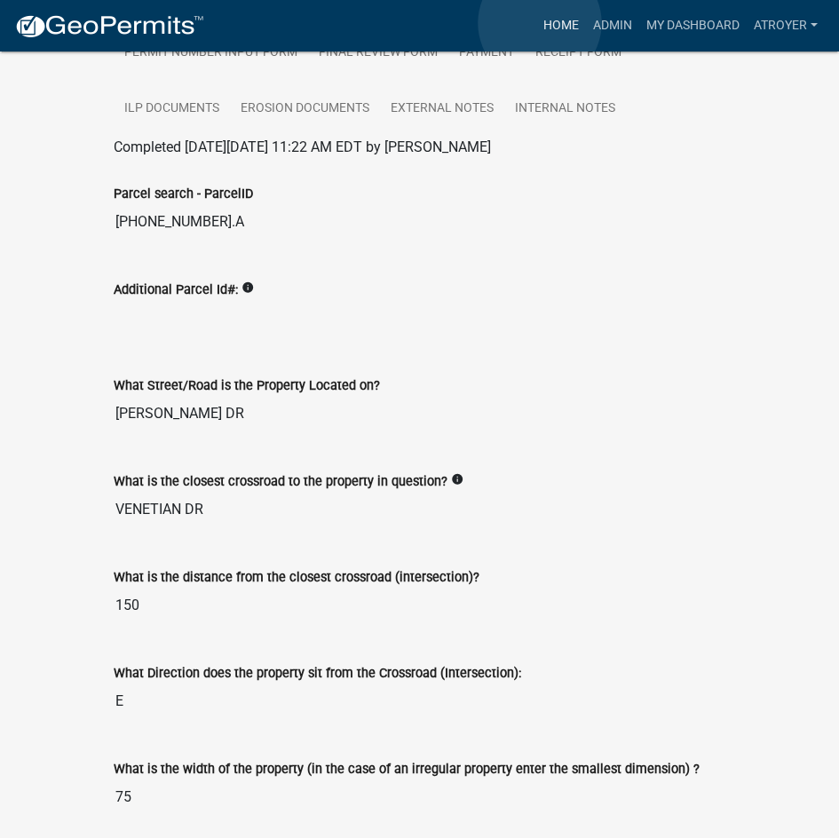
click at [540, 23] on link "Home" at bounding box center [561, 26] width 50 height 34
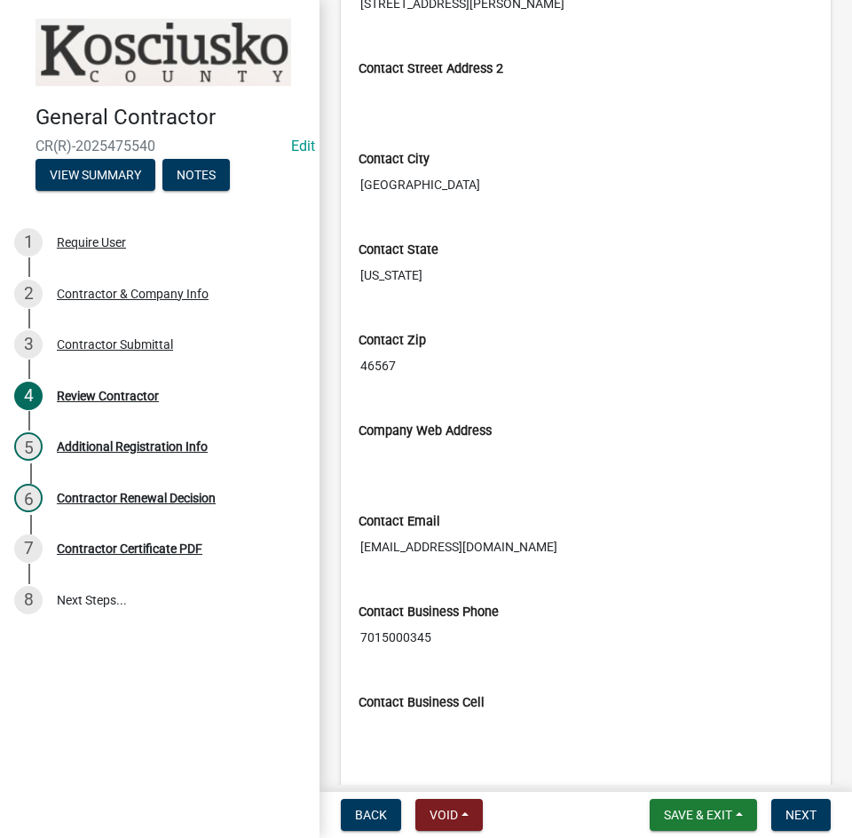
scroll to position [355, 0]
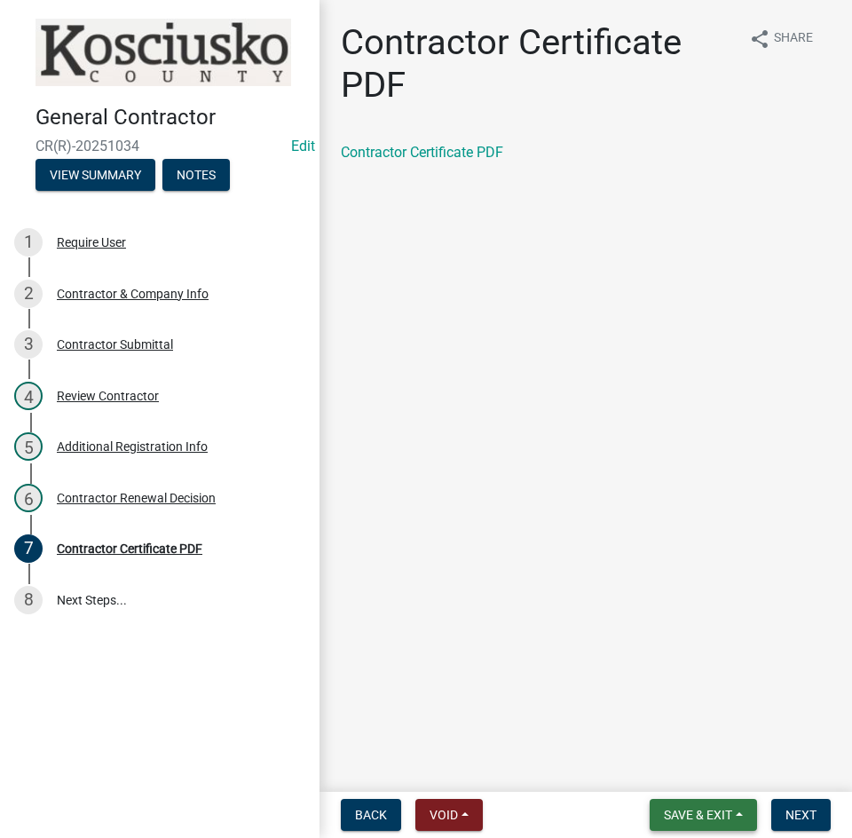
click at [696, 808] on span "Save & Exit" at bounding box center [698, 815] width 68 height 14
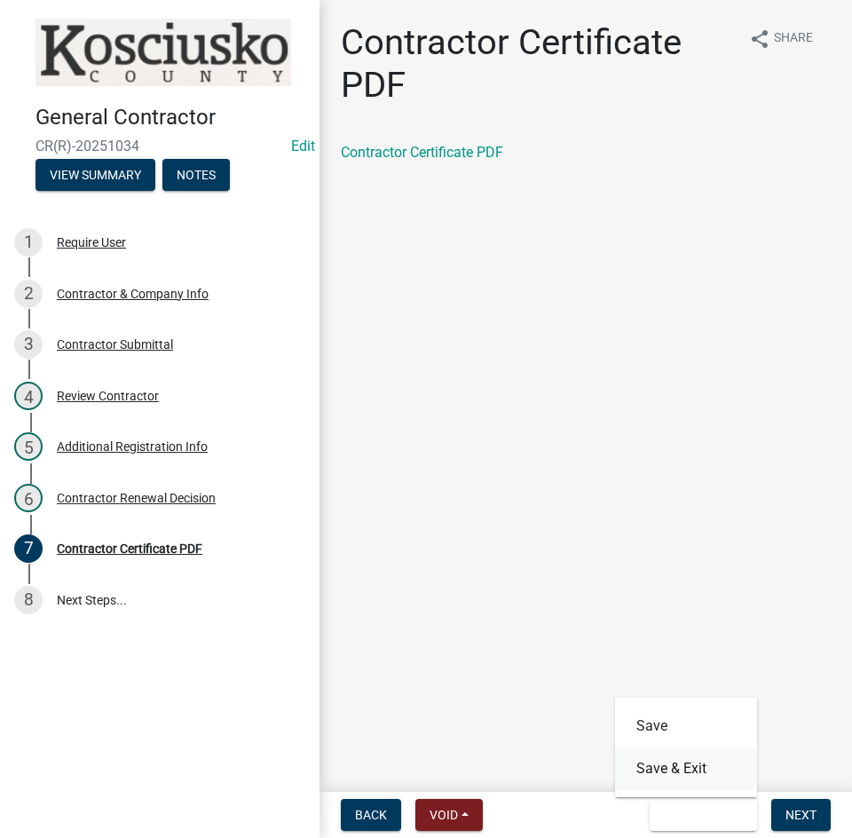
click at [673, 763] on button "Save & Exit" at bounding box center [686, 768] width 142 height 43
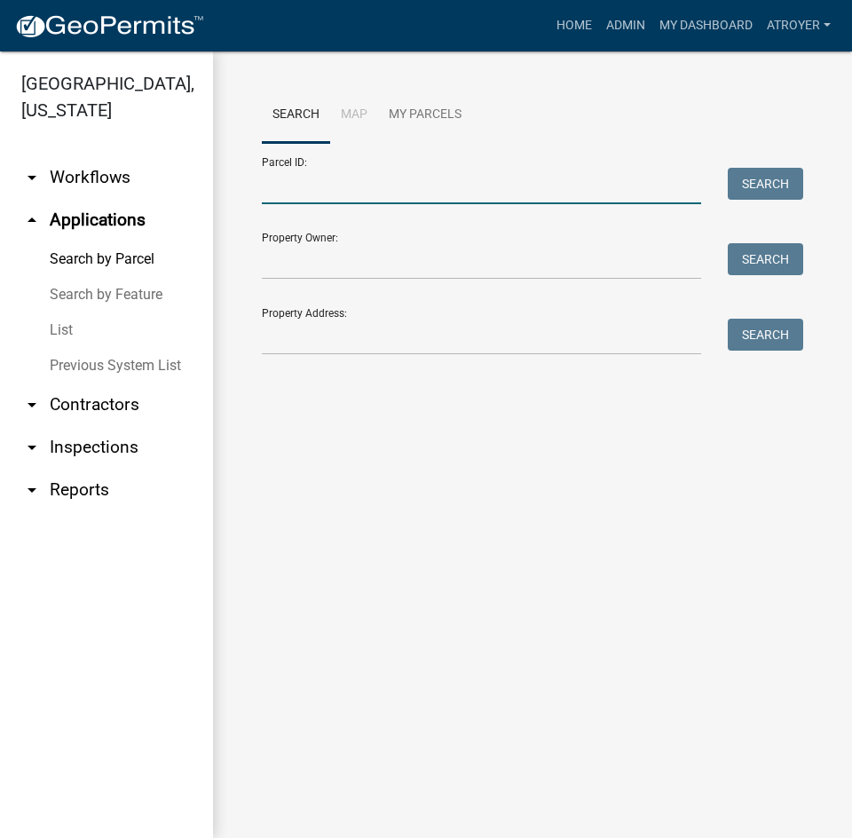
click at [443, 199] on input "Parcel ID:" at bounding box center [481, 186] width 439 height 36
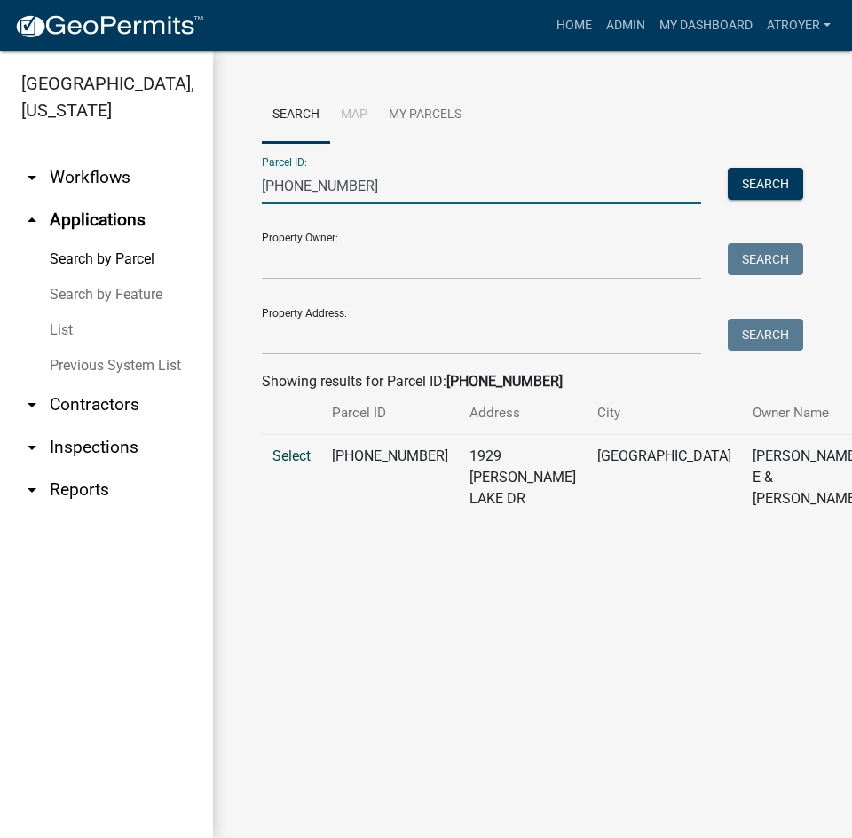
type input "[PHONE_NUMBER]"
click at [289, 464] on span "Select" at bounding box center [291, 455] width 38 height 17
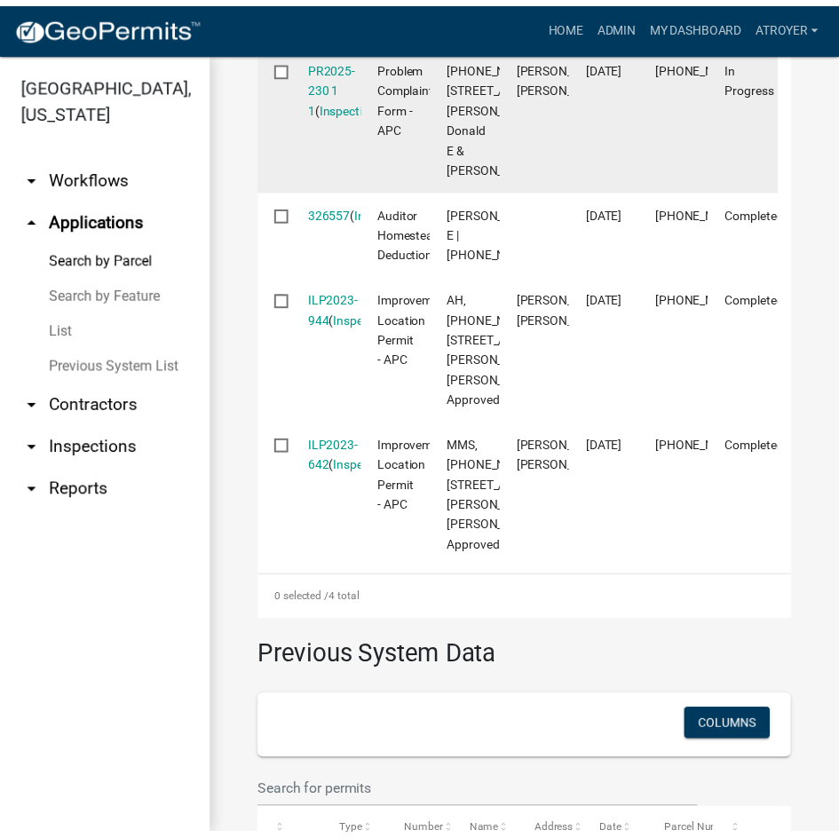
scroll to position [710, 0]
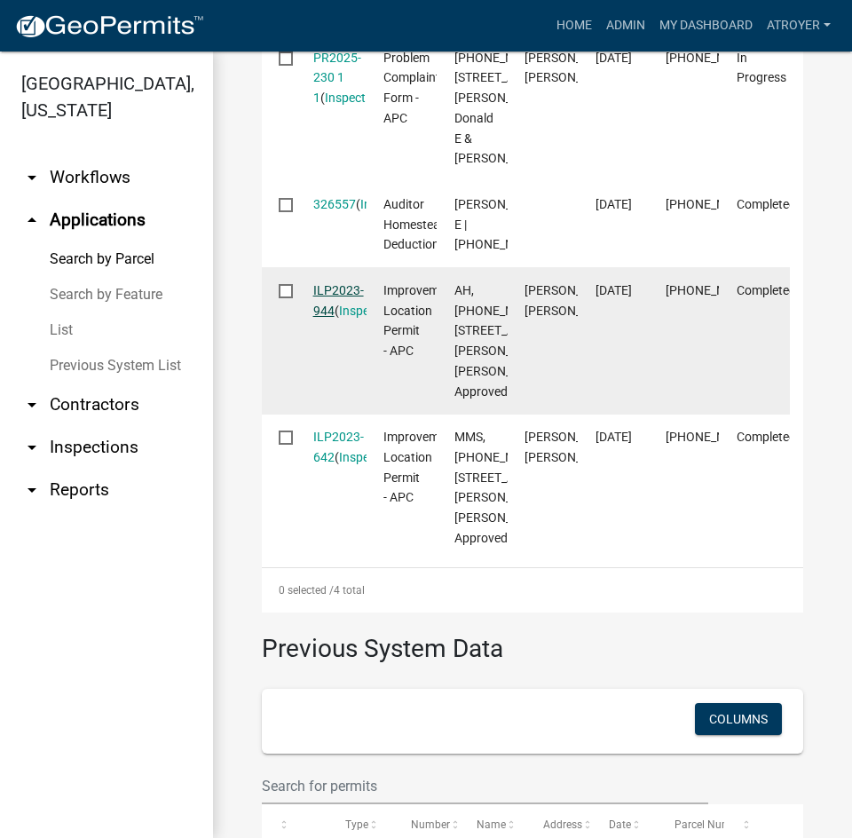
click at [351, 318] on link "ILP2023-944" at bounding box center [338, 300] width 51 height 35
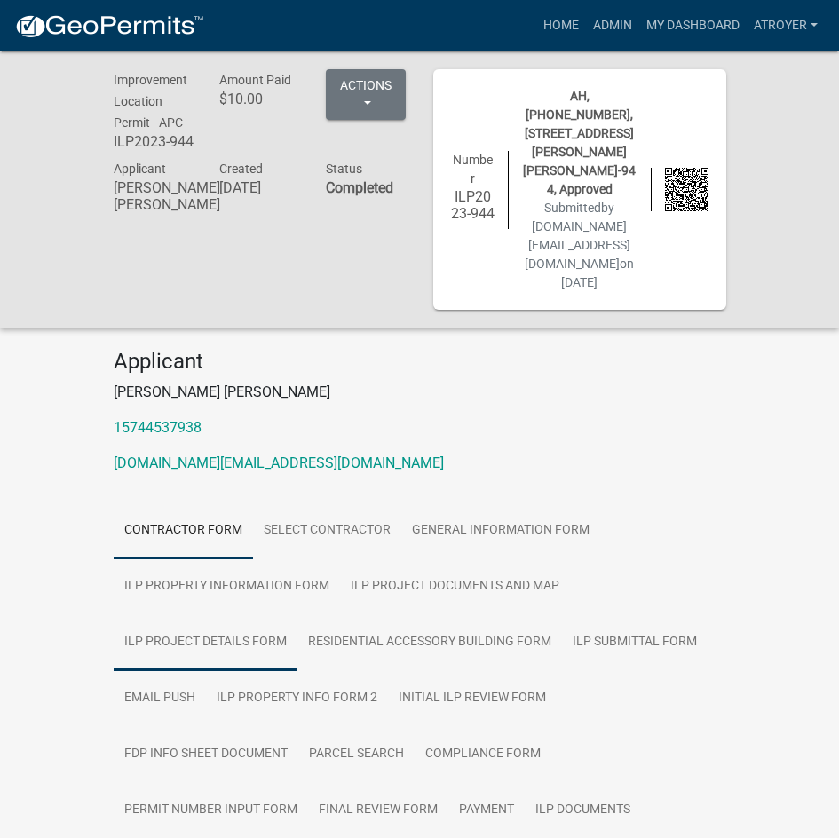
click at [180, 614] on link "ILP Project Details Form" at bounding box center [206, 642] width 184 height 57
click at [282, 558] on link "ILP Property Information Form" at bounding box center [227, 586] width 226 height 57
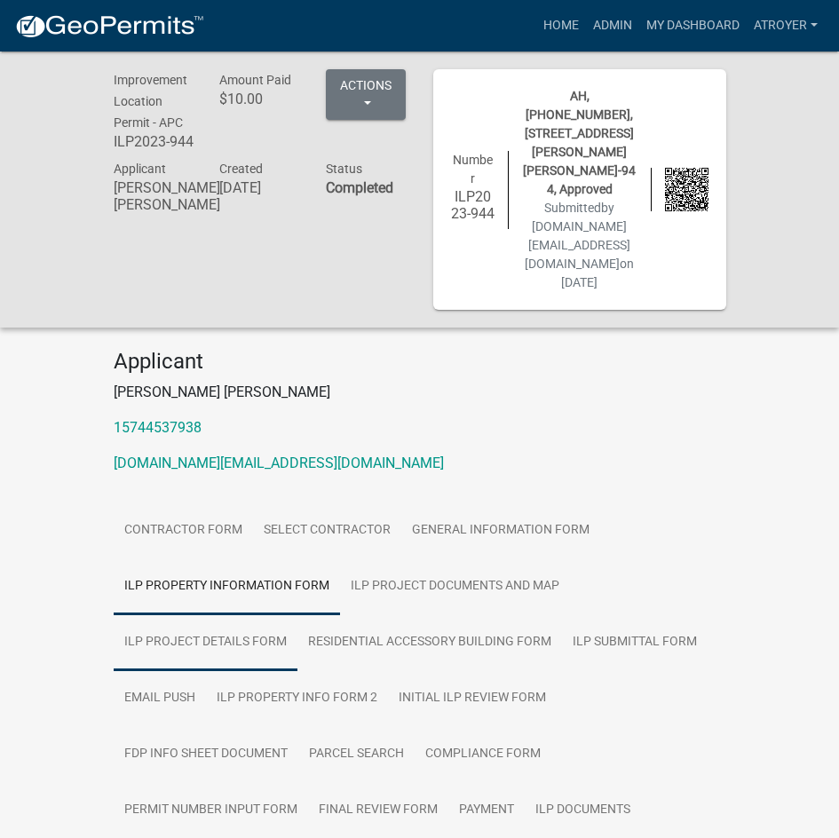
click at [215, 614] on link "ILP Project Details Form" at bounding box center [206, 642] width 184 height 57
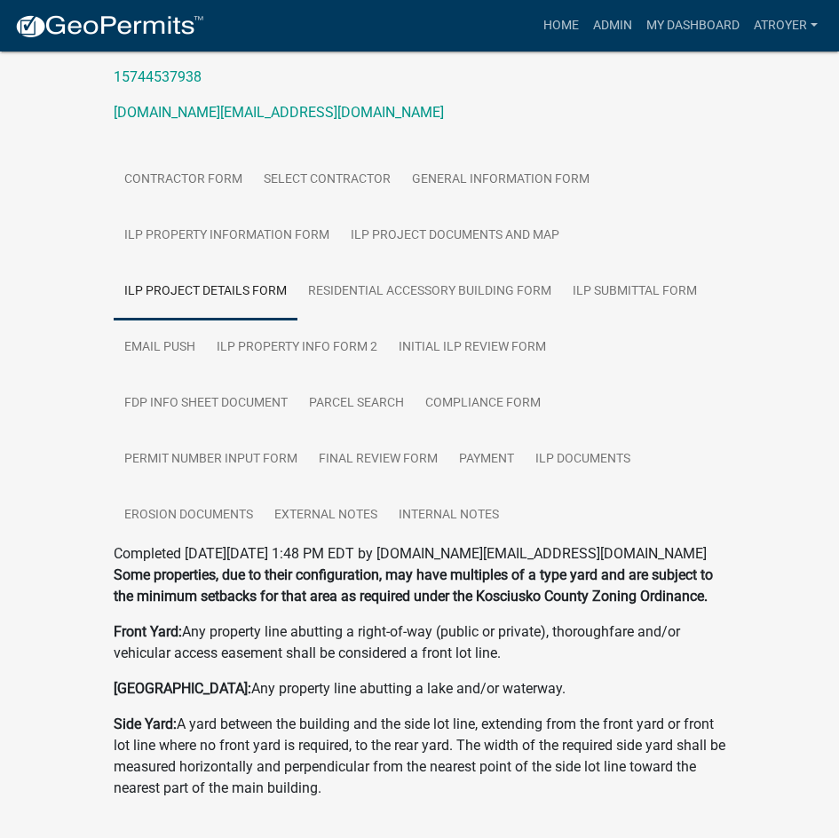
scroll to position [177, 0]
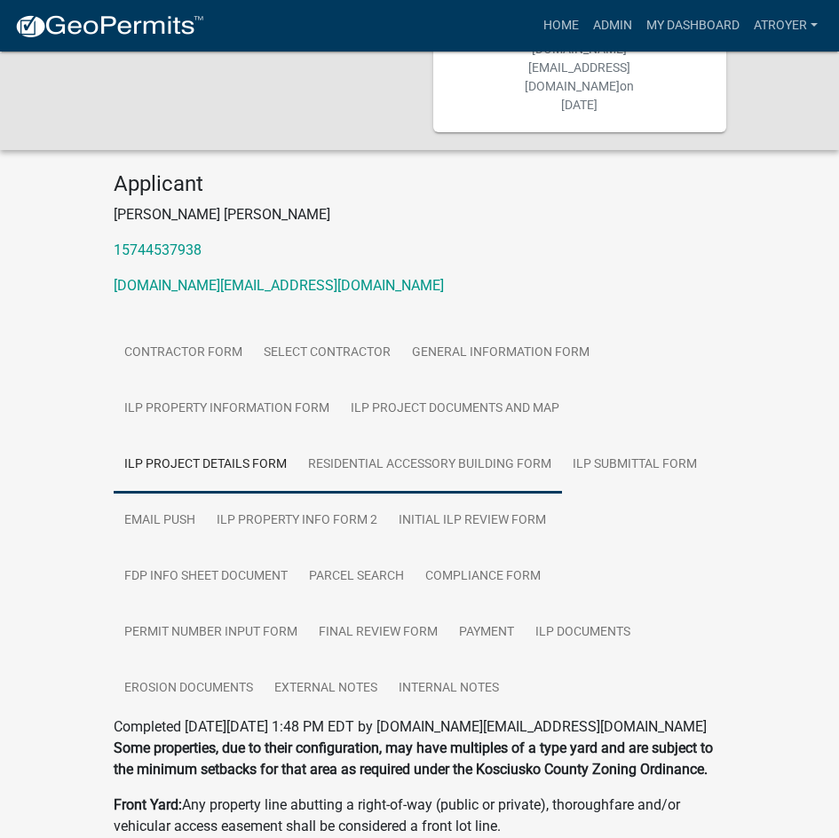
click at [393, 437] on link "Residential Accessory Building Form" at bounding box center [429, 465] width 264 height 57
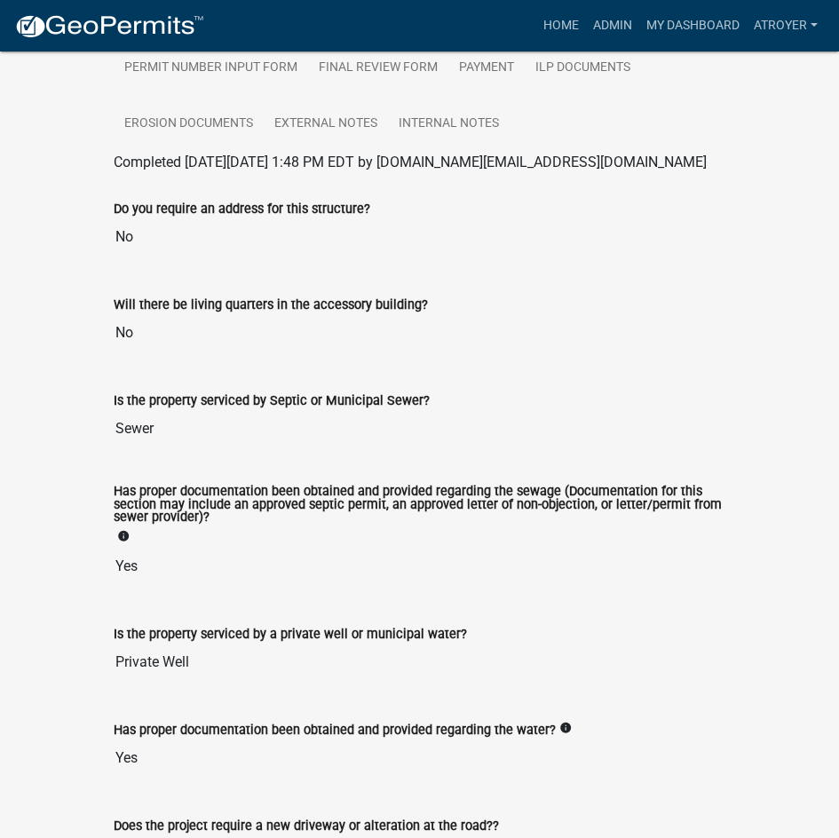
scroll to position [387, 0]
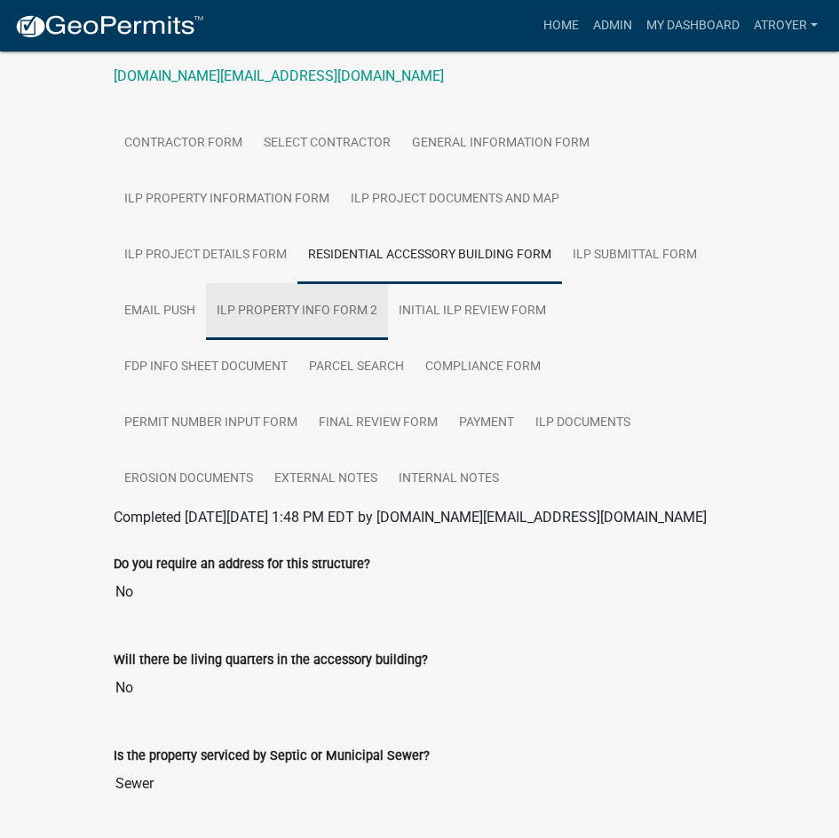
click at [342, 283] on link "ILP Property Info Form 2" at bounding box center [297, 311] width 182 height 57
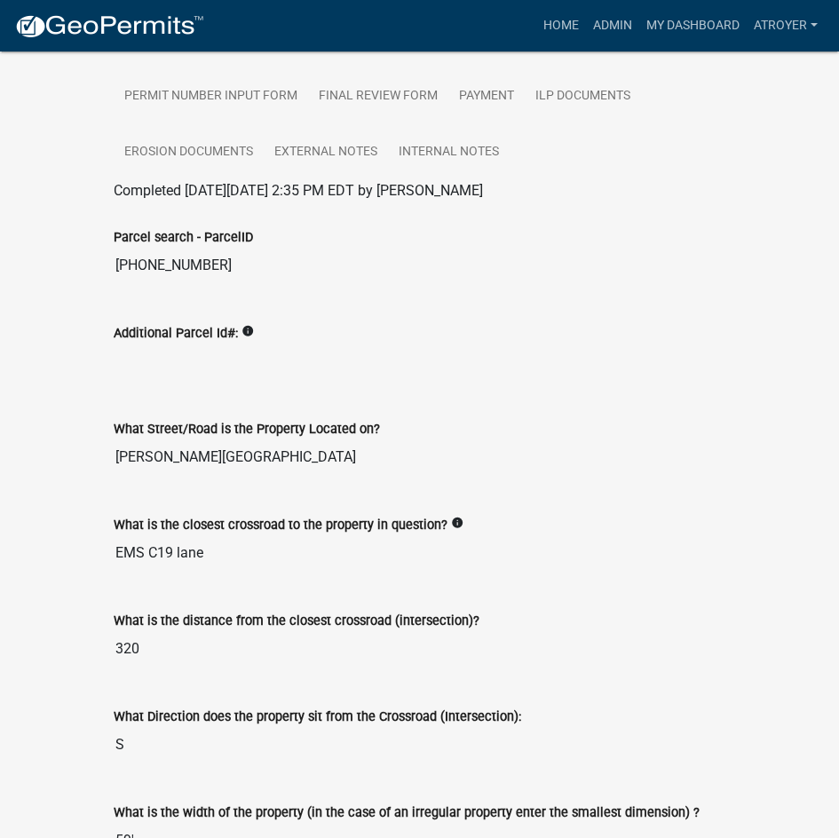
scroll to position [831, 0]
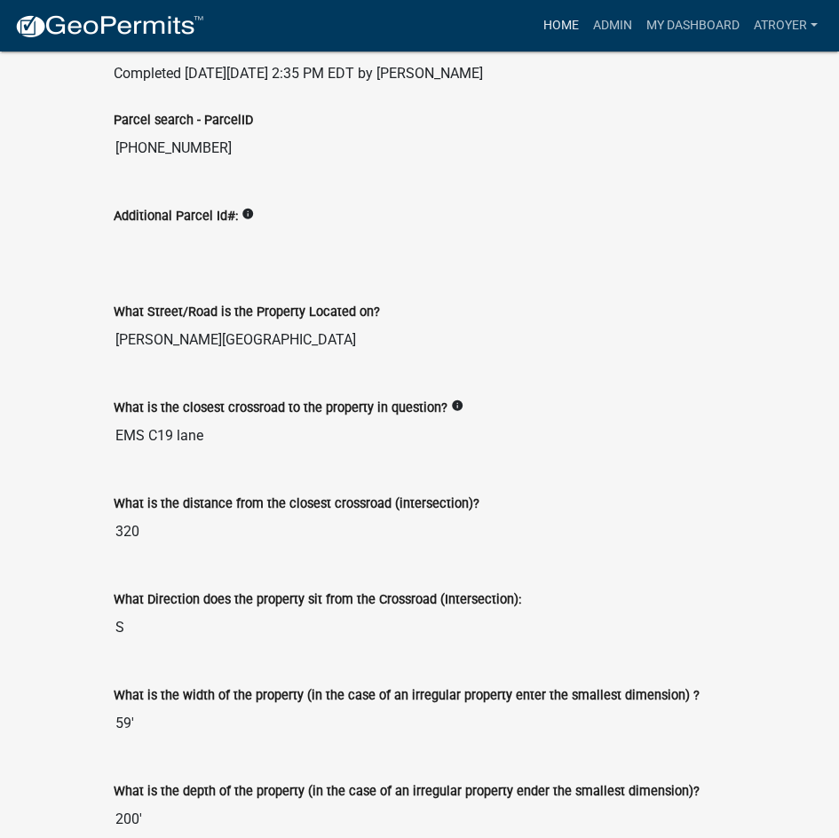
click at [559, 25] on link "Home" at bounding box center [561, 26] width 50 height 34
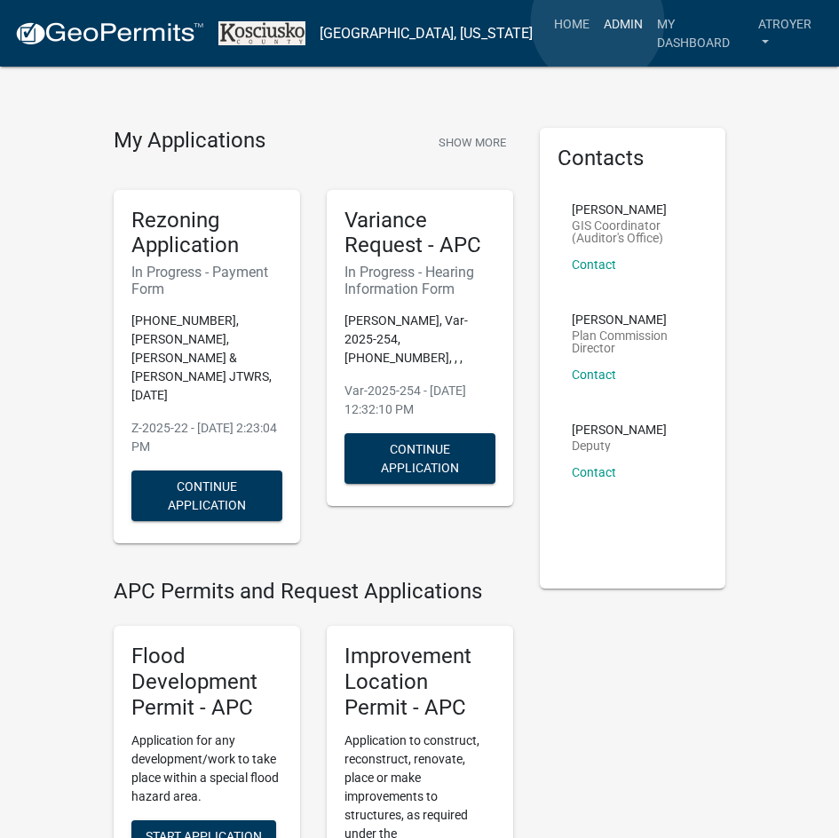
click at [597, 21] on link "Admin" at bounding box center [622, 24] width 53 height 34
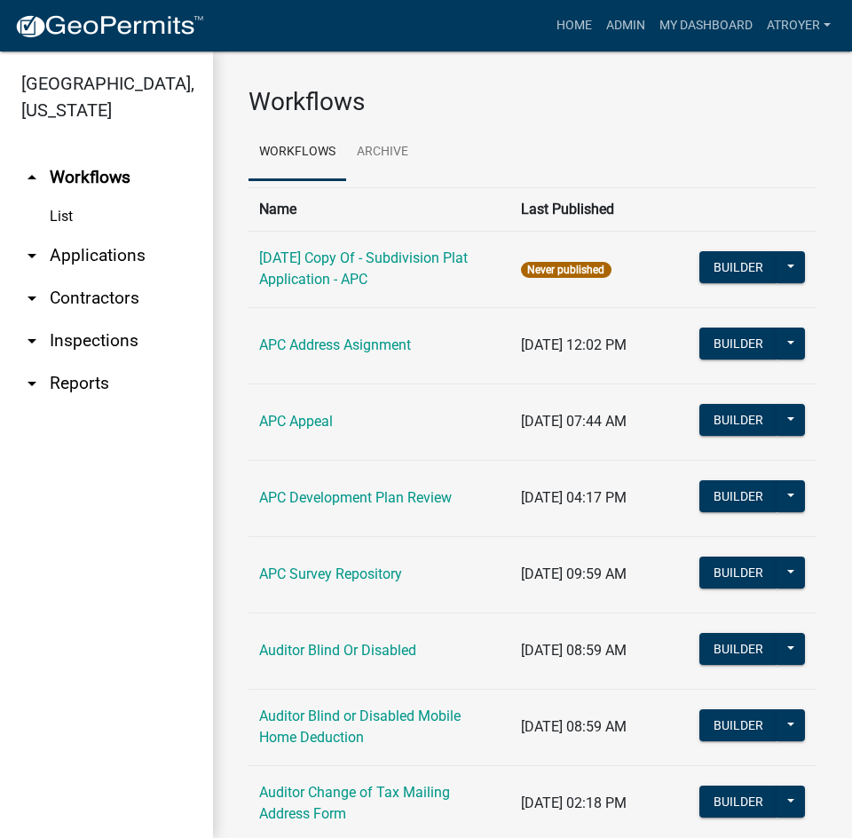
click at [146, 256] on link "arrow_drop_down Applications" at bounding box center [106, 255] width 213 height 43
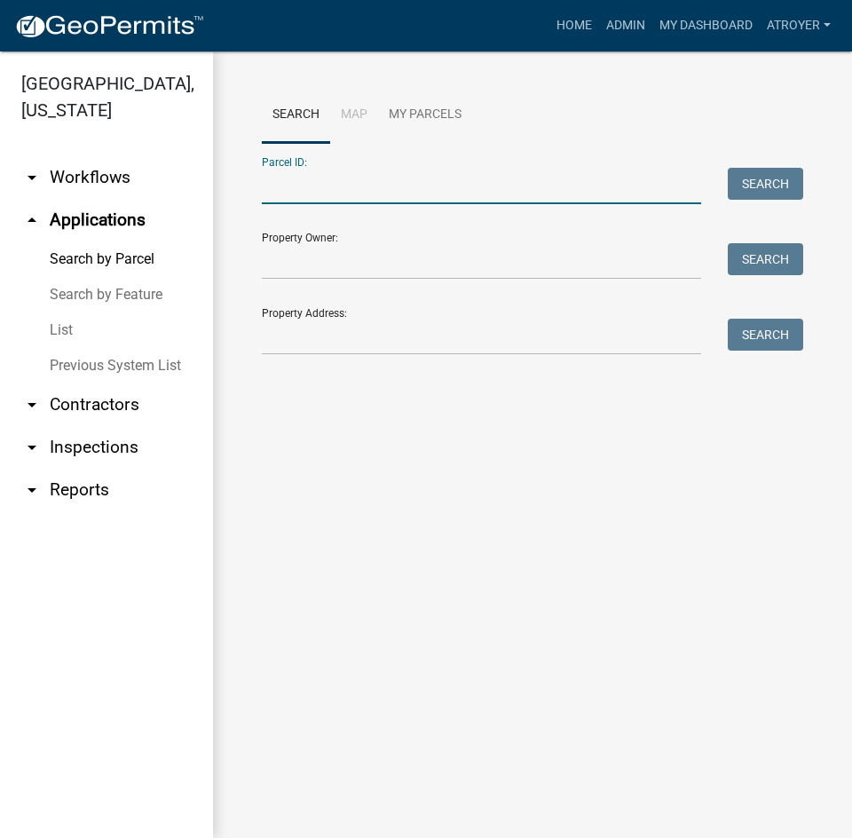
click at [361, 184] on input "Parcel ID:" at bounding box center [481, 186] width 439 height 36
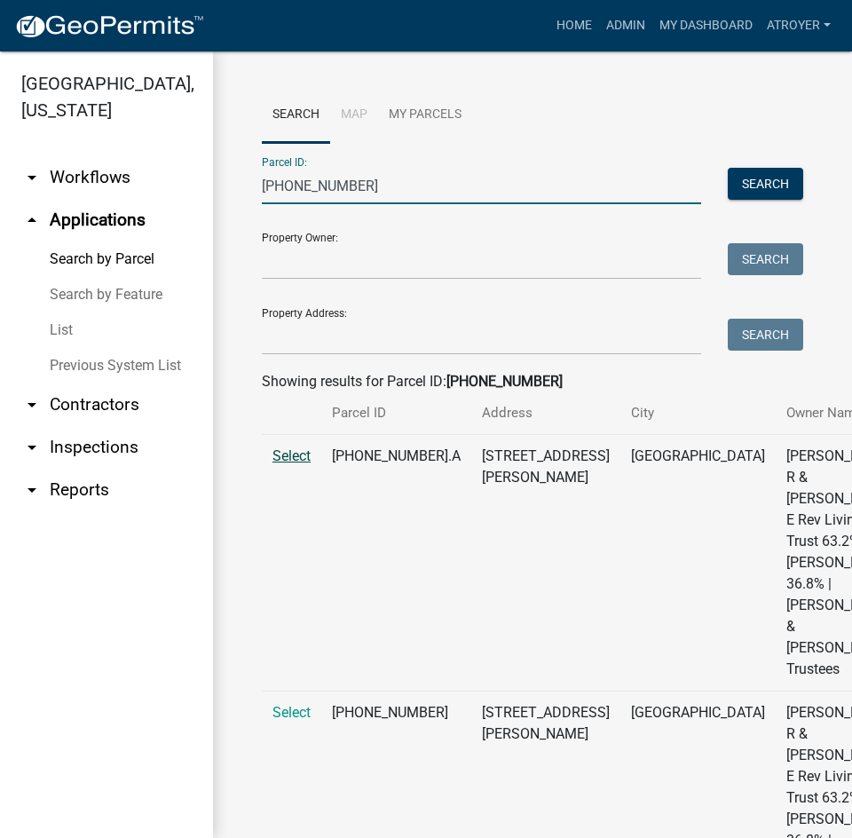
type input "[PHONE_NUMBER]"
click at [281, 464] on span "Select" at bounding box center [291, 455] width 38 height 17
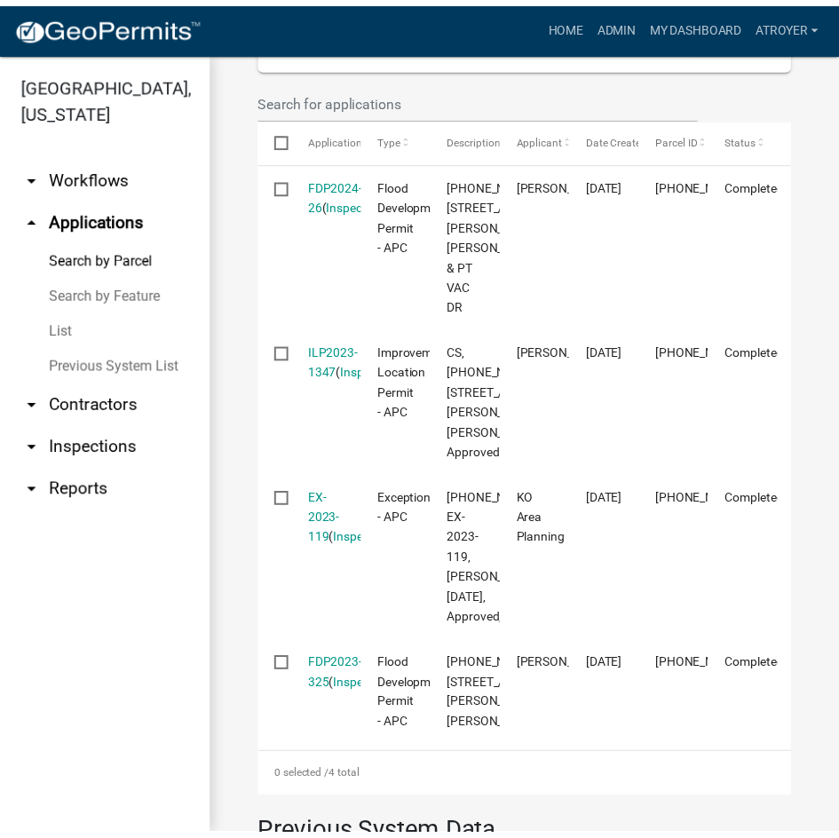
scroll to position [887, 0]
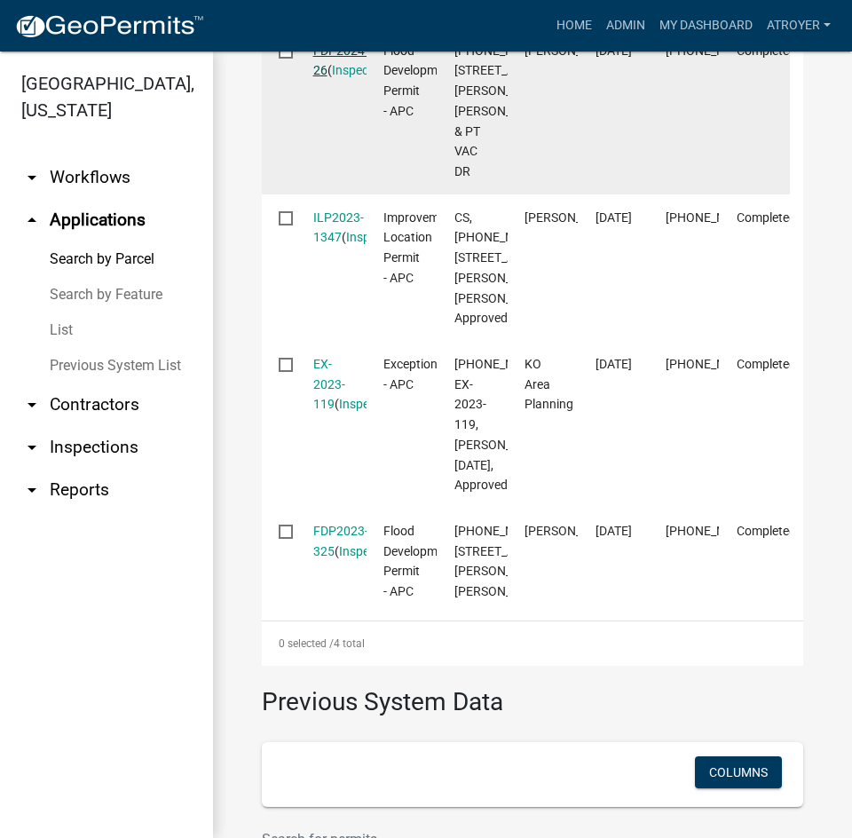
click at [340, 78] on link "FDP2024-26" at bounding box center [340, 60] width 55 height 35
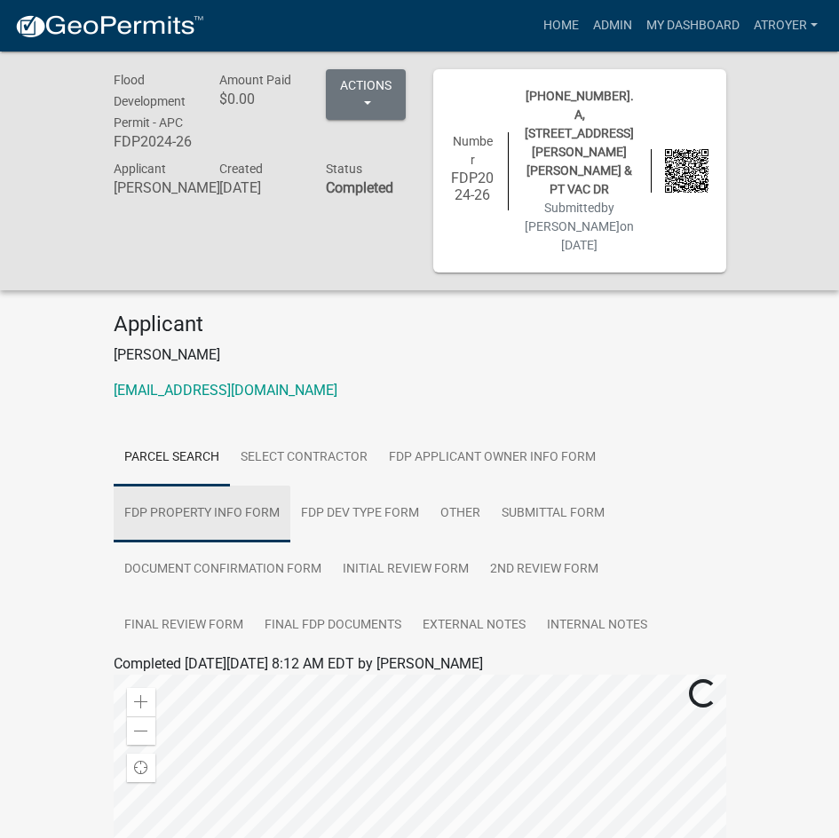
click at [185, 490] on link "FDP Property Info Form" at bounding box center [202, 513] width 177 height 57
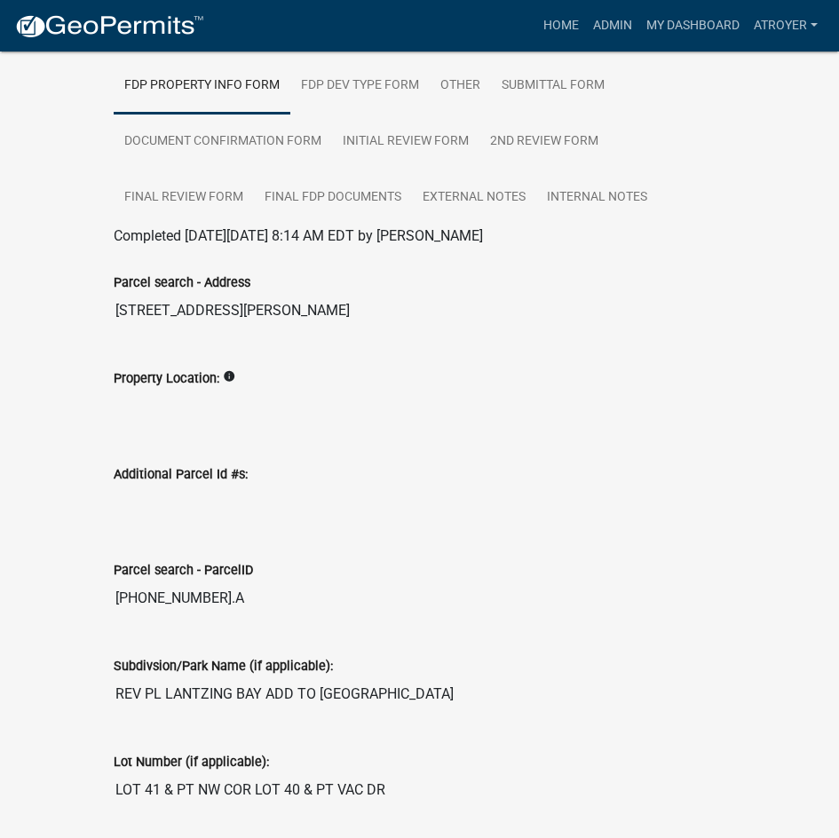
scroll to position [444, 0]
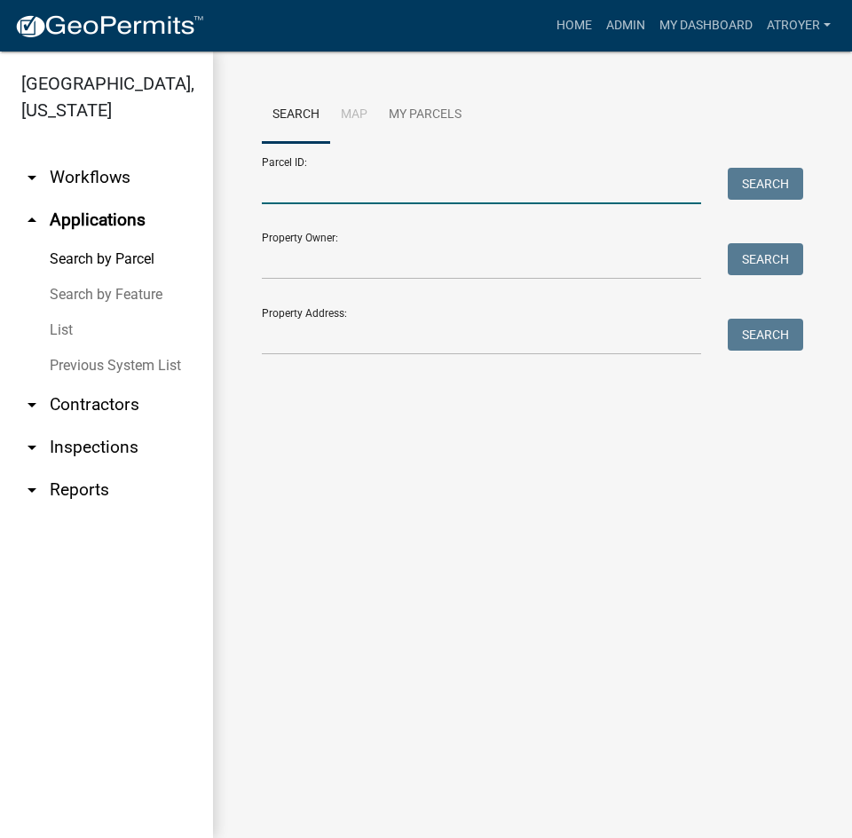
click at [327, 190] on input "Parcel ID:" at bounding box center [481, 186] width 439 height 36
